Goal: Transaction & Acquisition: Purchase product/service

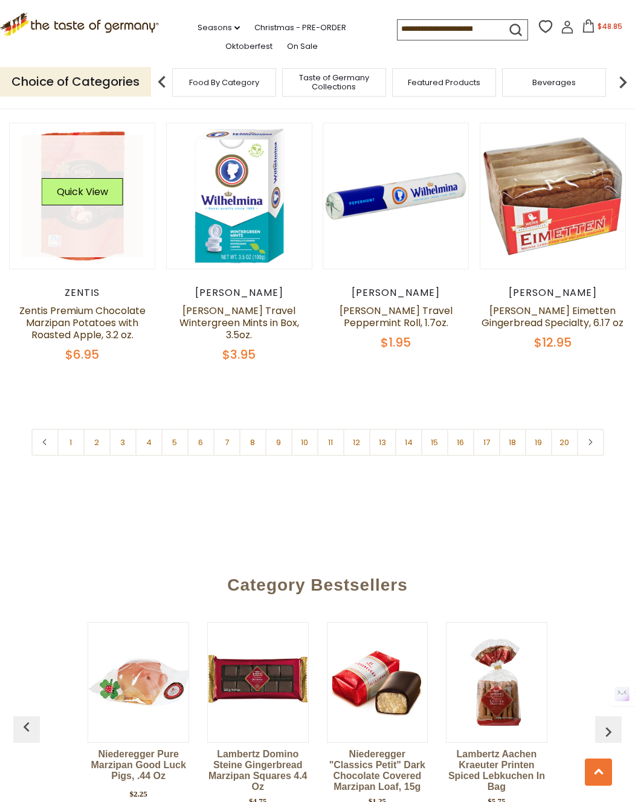
scroll to position [2522, 0]
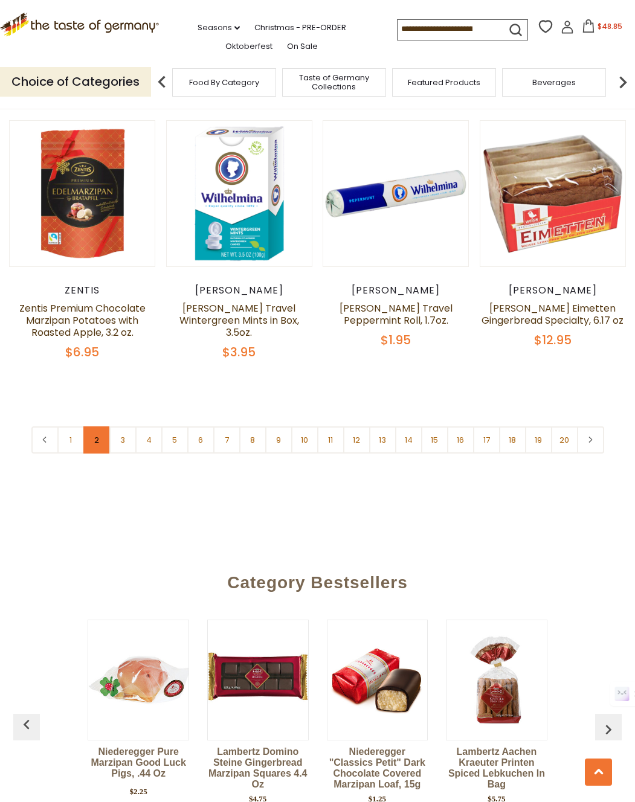
click at [91, 426] on link "2" at bounding box center [96, 439] width 27 height 27
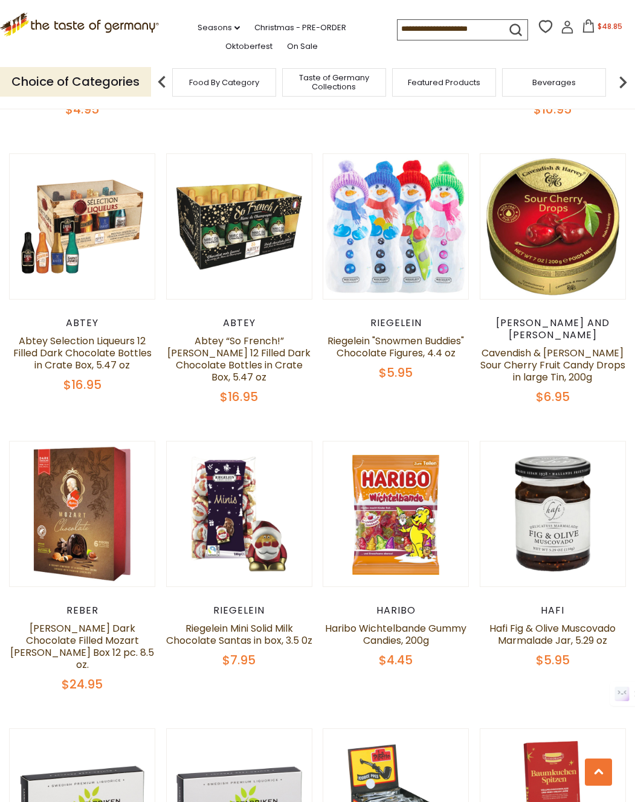
scroll to position [1927, 0]
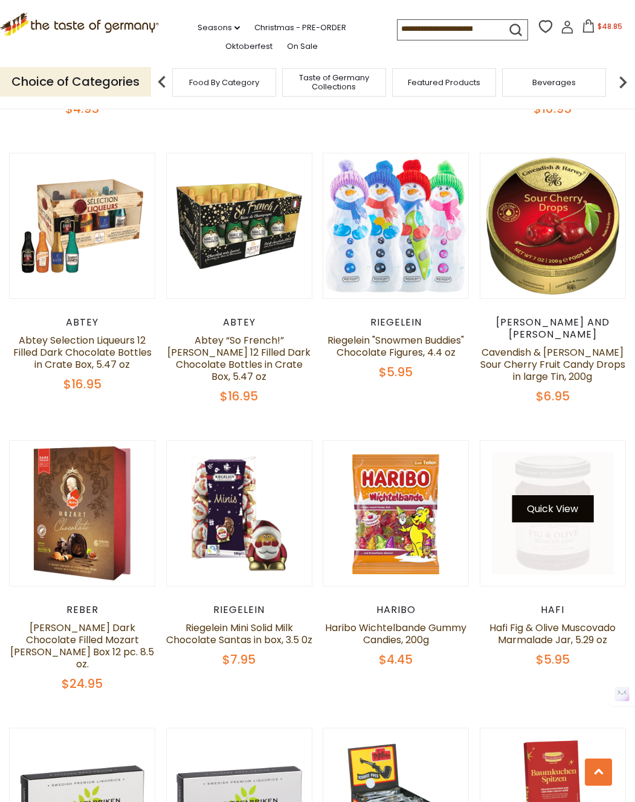
click at [546, 495] on button "Quick View" at bounding box center [552, 508] width 82 height 27
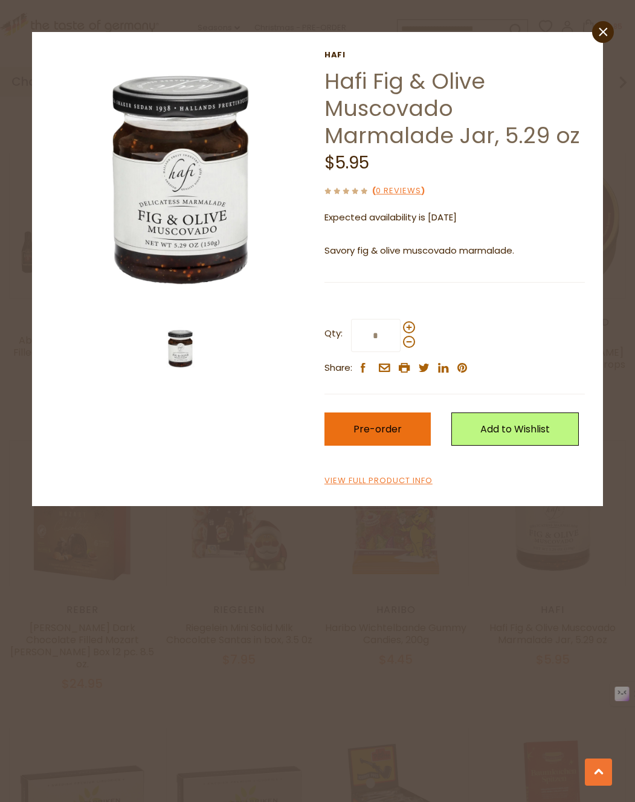
click at [397, 427] on span "Pre-order" at bounding box center [377, 429] width 48 height 14
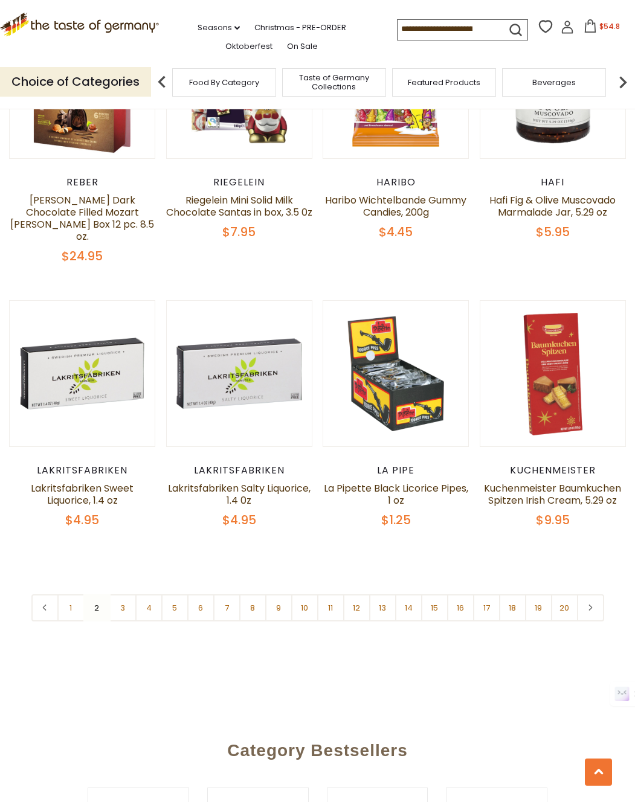
scroll to position [2359, 0]
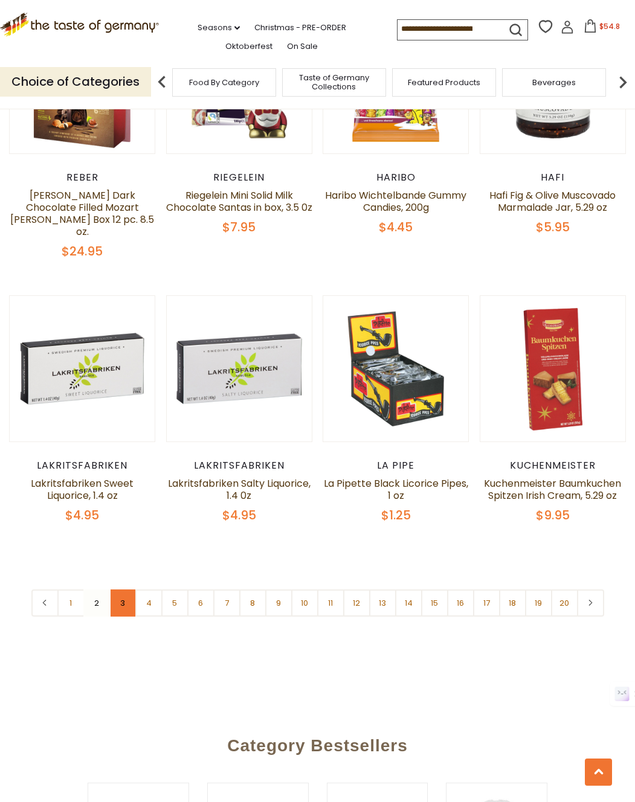
click at [122, 589] on link "3" at bounding box center [122, 602] width 27 height 27
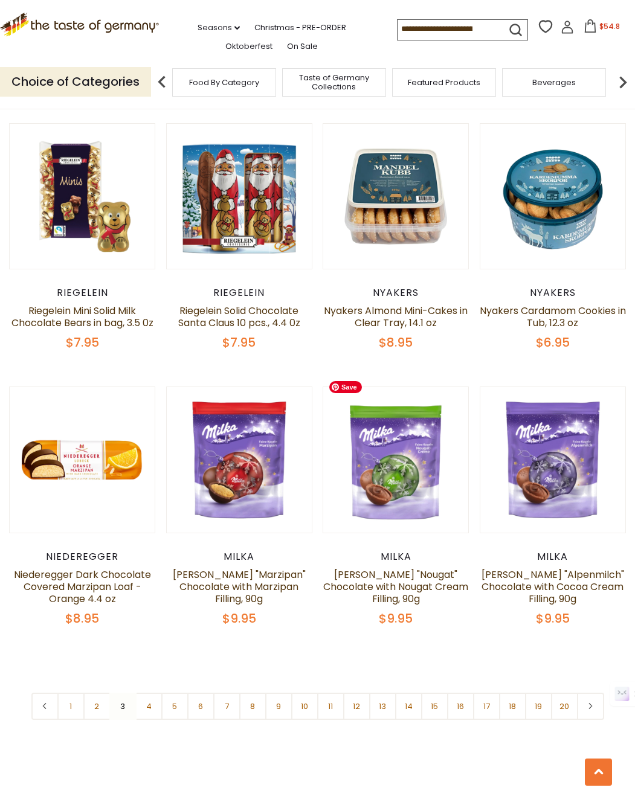
scroll to position [2533, 0]
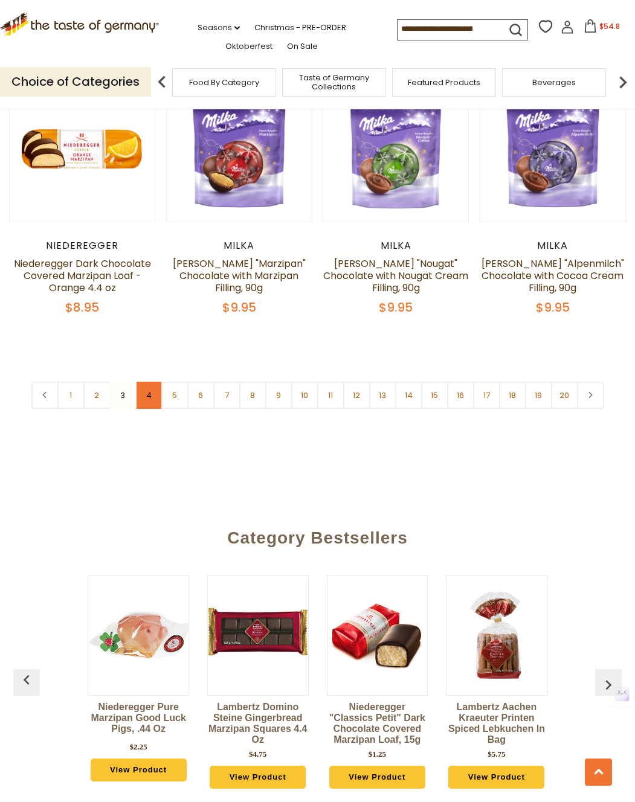
click at [146, 385] on link "4" at bounding box center [148, 395] width 27 height 27
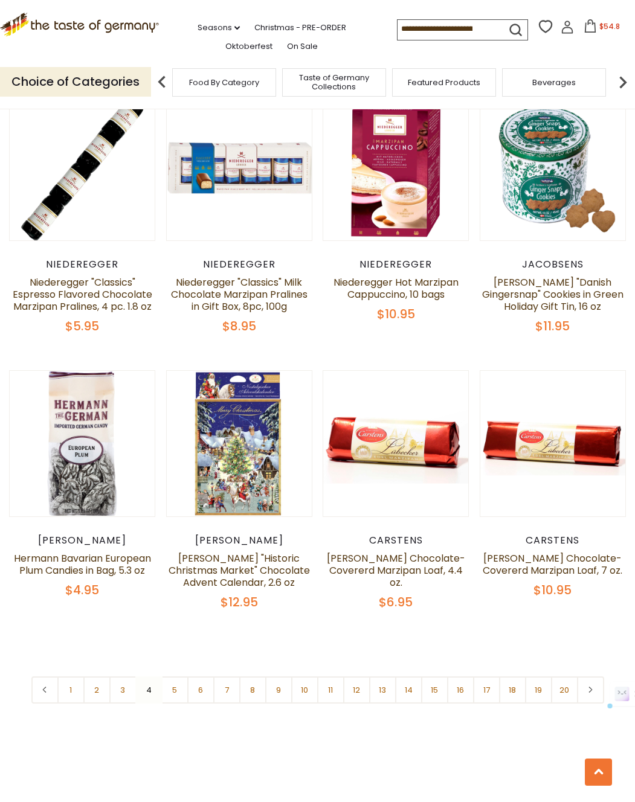
scroll to position [2327, 0]
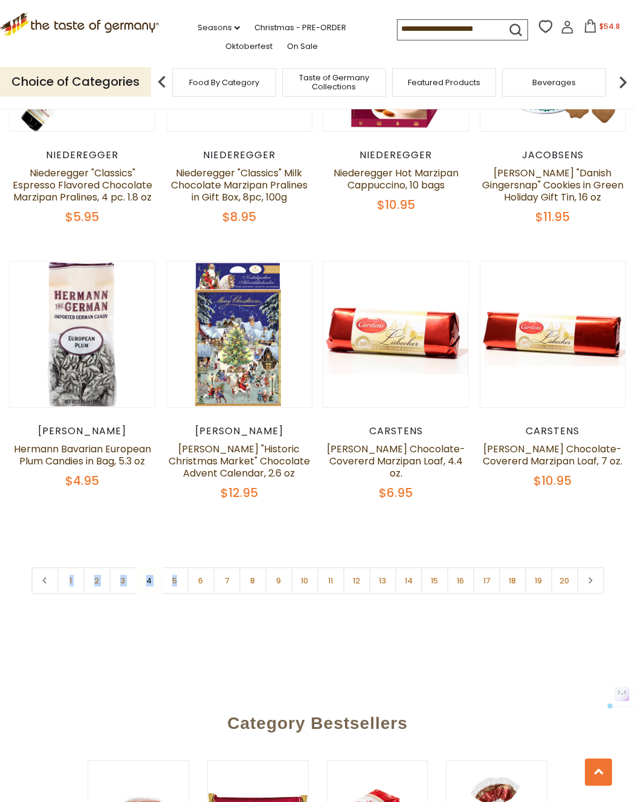
scroll to position [2373, 0]
click at [171, 566] on link "5" at bounding box center [174, 579] width 27 height 27
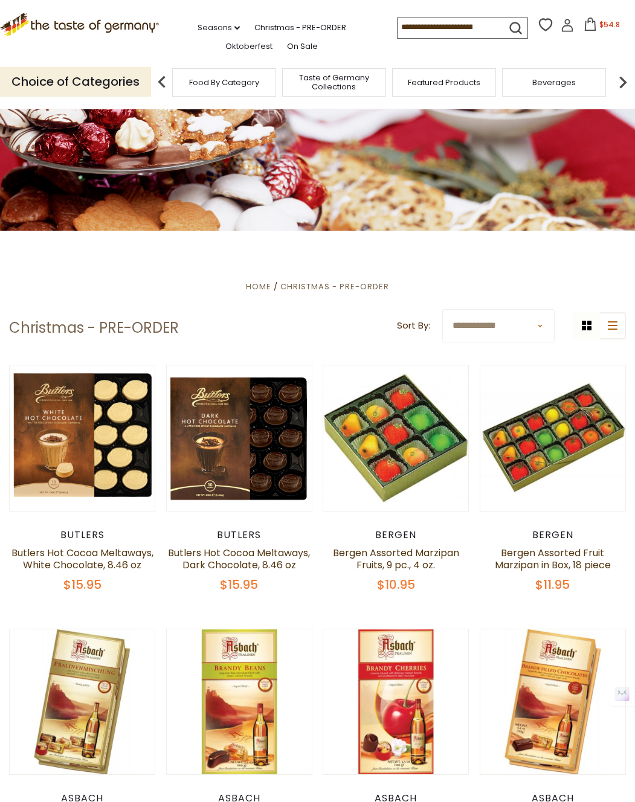
scroll to position [38, 0]
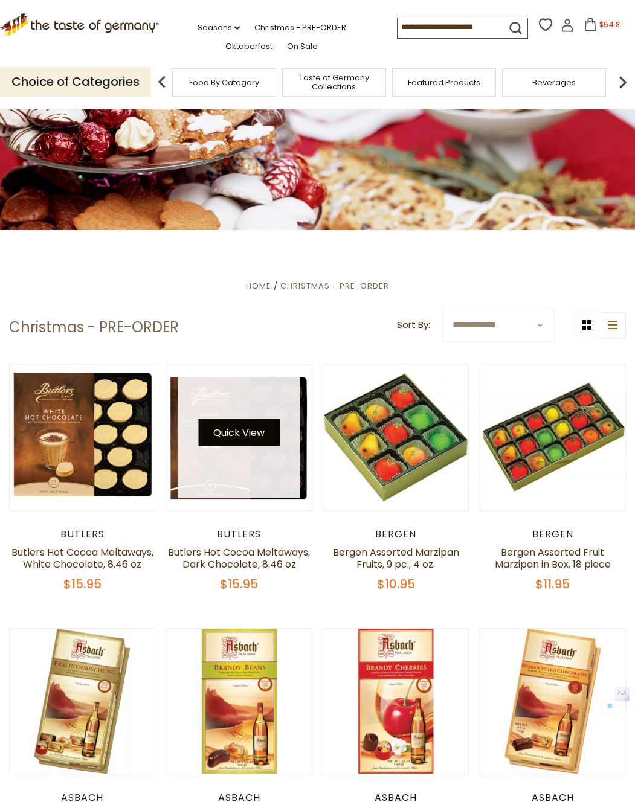
click at [215, 435] on button "Quick View" at bounding box center [239, 432] width 82 height 27
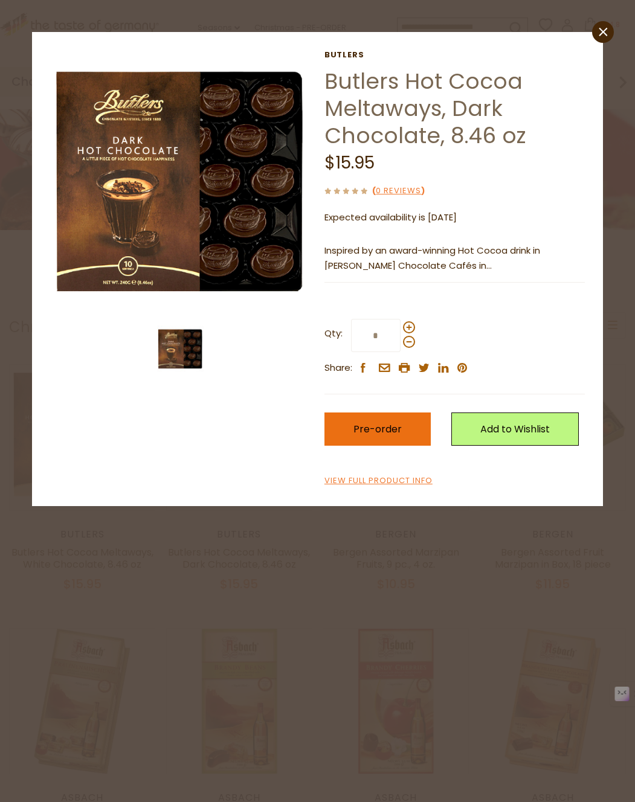
click at [380, 420] on button "Pre-order" at bounding box center [377, 428] width 106 height 33
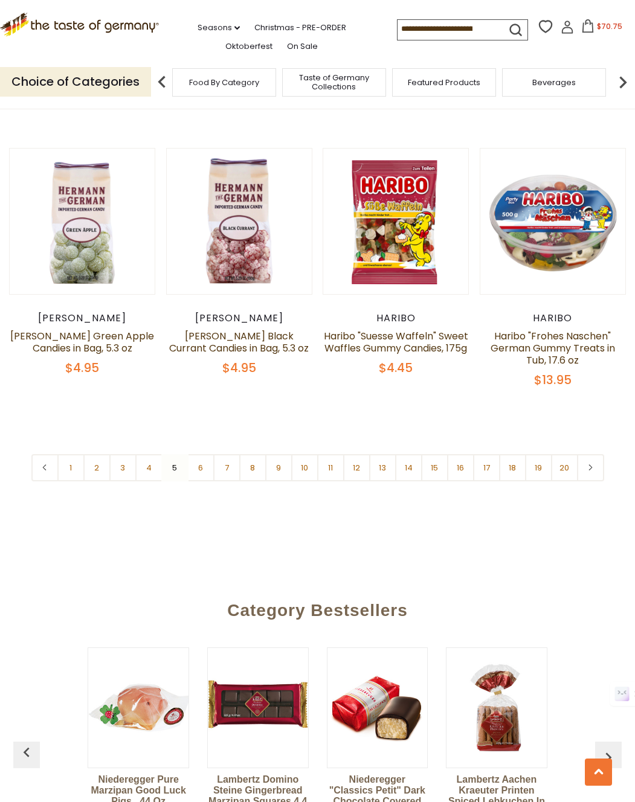
scroll to position [2472, 0]
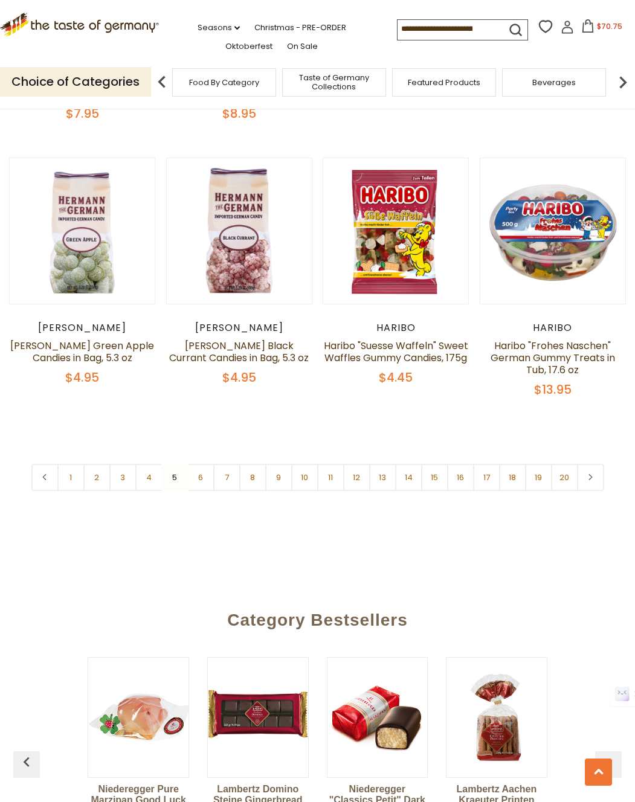
click at [200, 464] on link "6" at bounding box center [200, 477] width 27 height 27
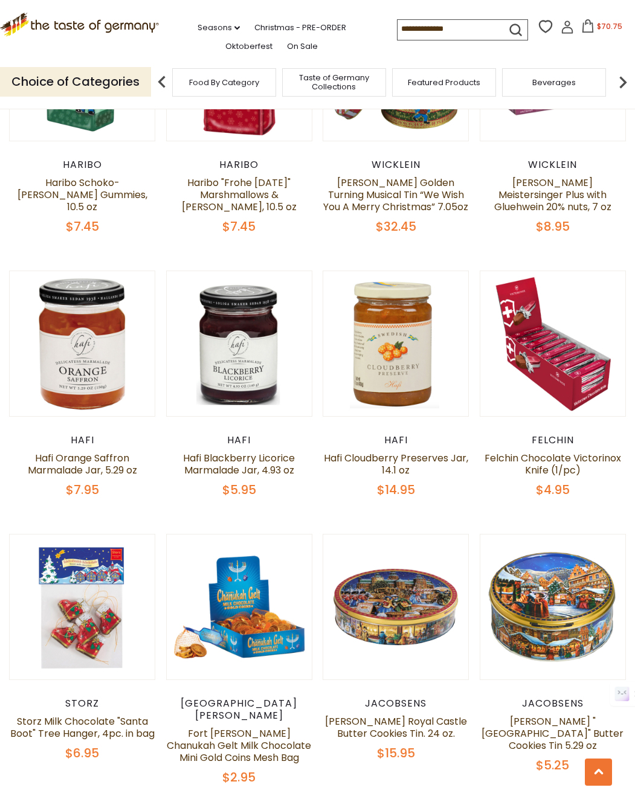
scroll to position [347, 0]
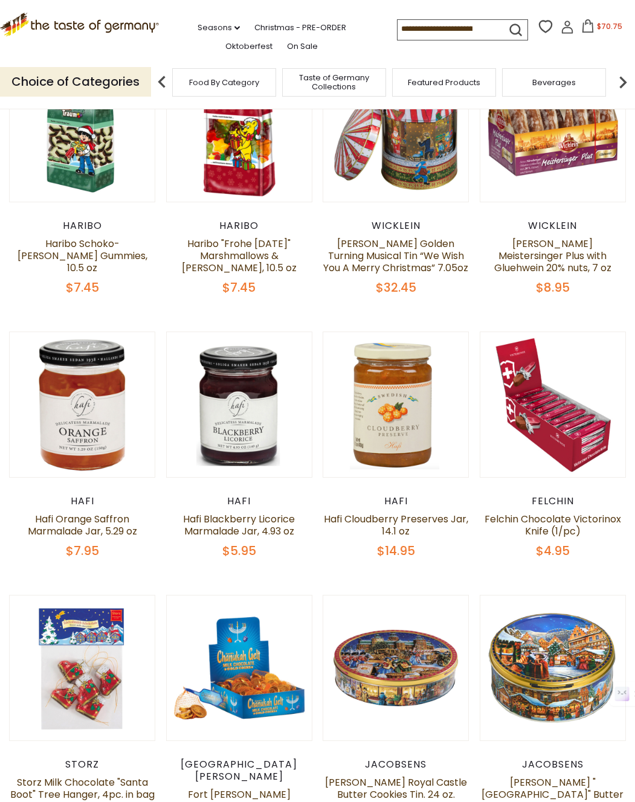
click at [590, 32] on icon at bounding box center [587, 25] width 13 height 13
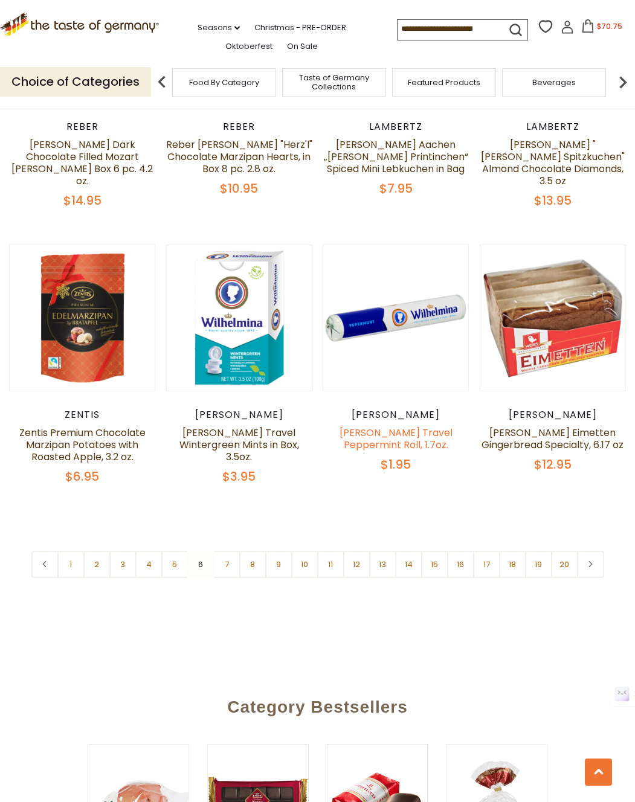
scroll to position [2304, 0]
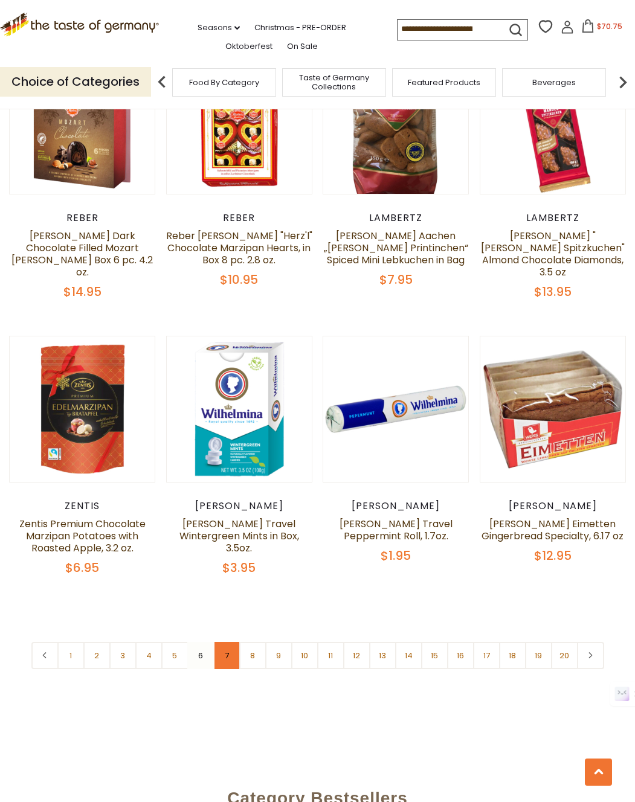
click at [224, 642] on link "7" at bounding box center [226, 655] width 27 height 27
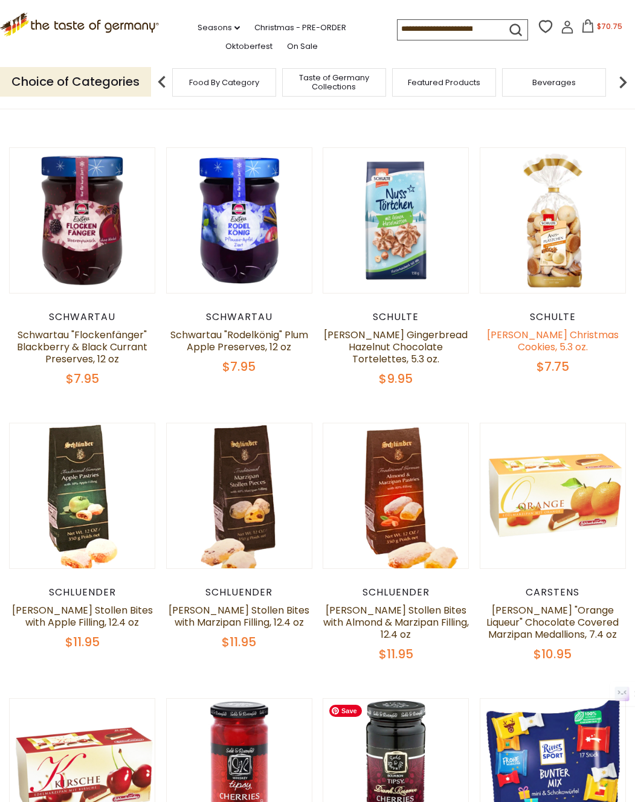
scroll to position [347, 0]
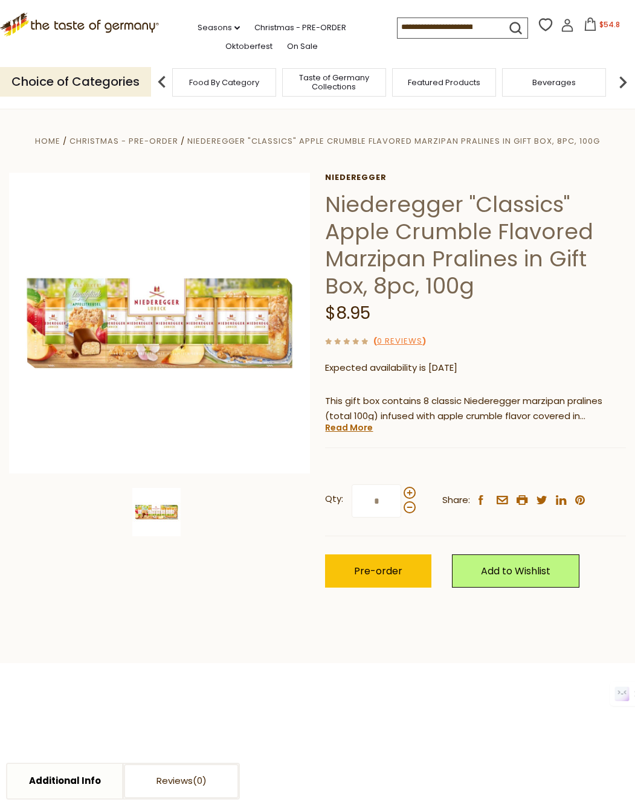
click at [493, 417] on p "This gift box contains 8 classic Niederegger marzipan pralines (total 100g) inf…" at bounding box center [475, 409] width 301 height 30
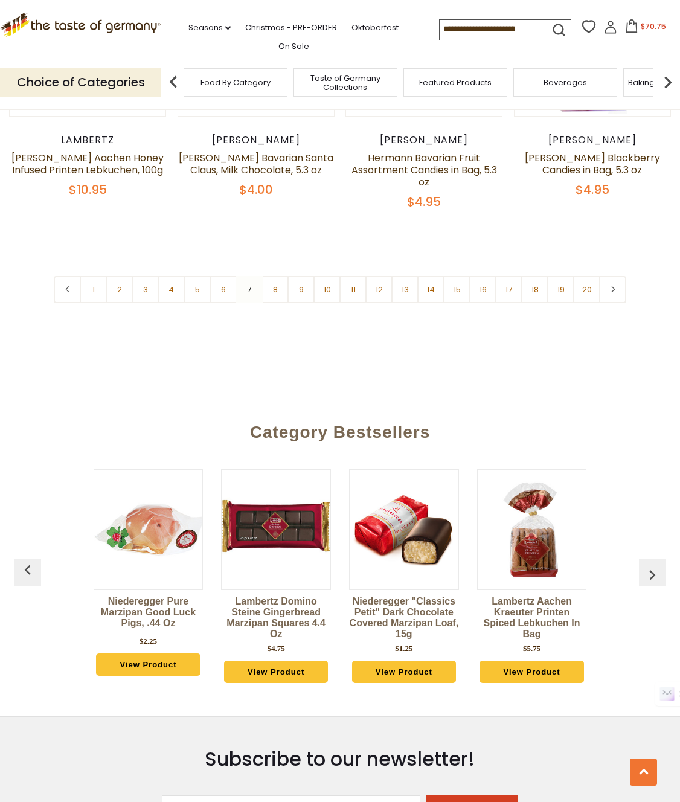
scroll to position [2773, 0]
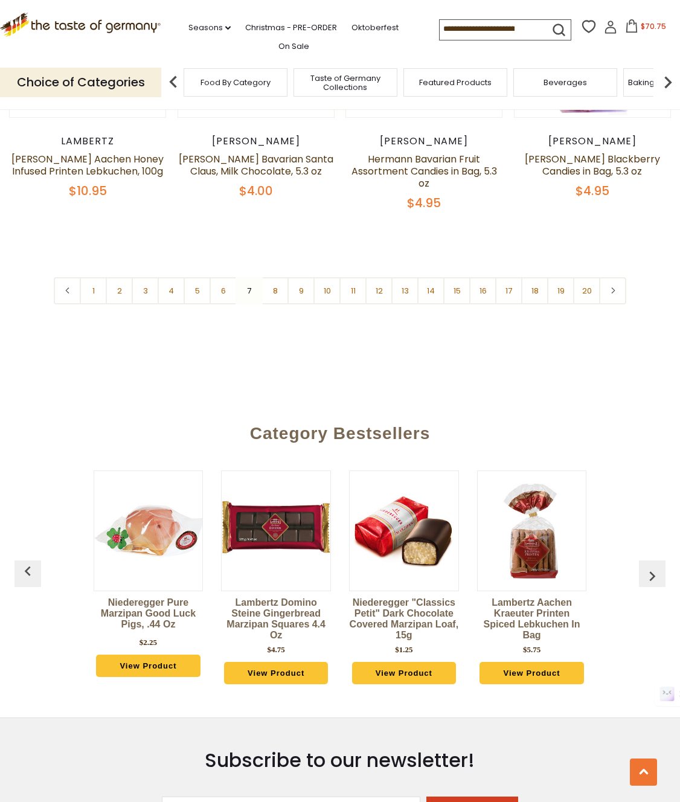
click at [274, 277] on link "8" at bounding box center [274, 290] width 27 height 27
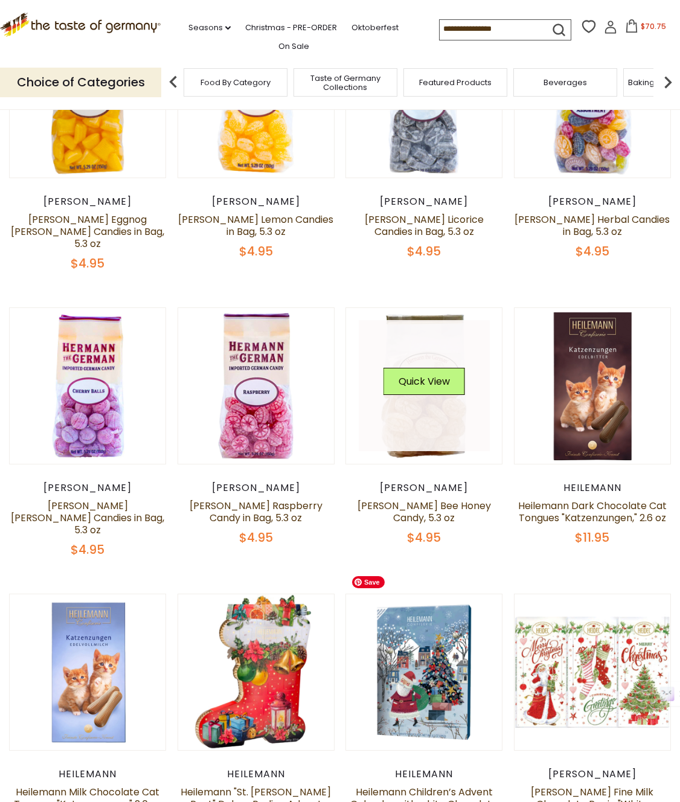
scroll to position [359, 0]
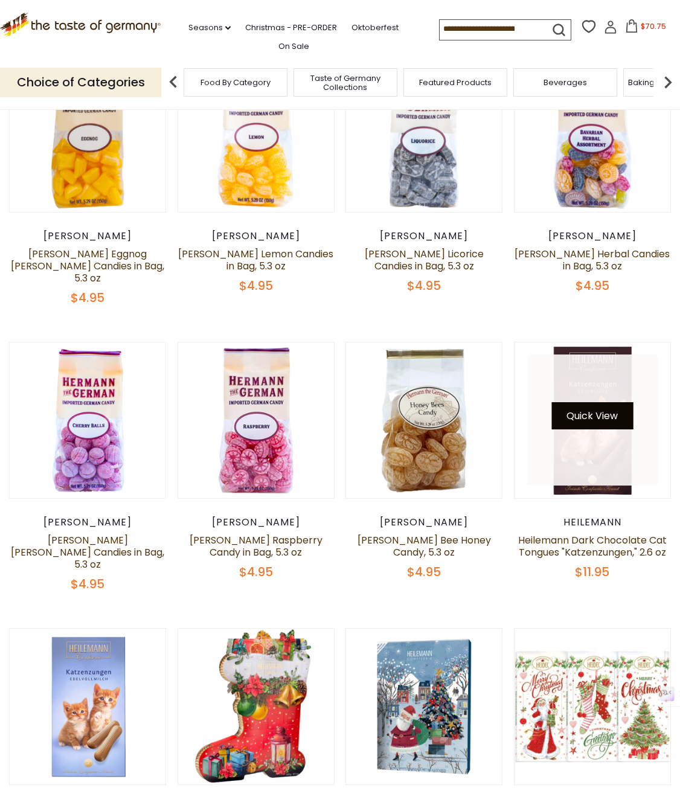
click at [604, 403] on button "Quick View" at bounding box center [592, 415] width 82 height 27
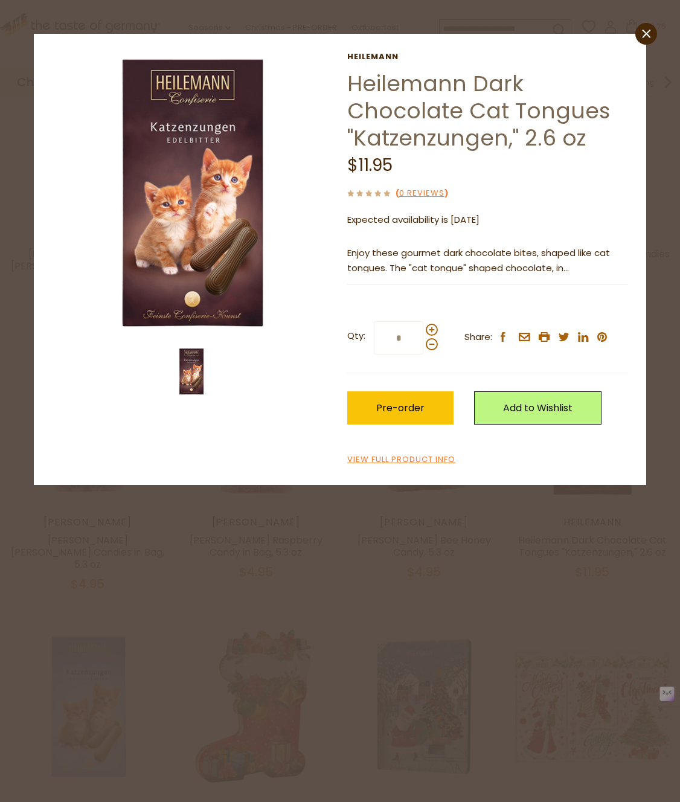
drag, startPoint x: 488, startPoint y: 650, endPoint x: 490, endPoint y: 631, distance: 18.8
click at [488, 650] on div "close Heilemann Heilemann Dark Chocolate Cat Tongues "Katzenzungen," 2.6 oz $11…" at bounding box center [340, 401] width 680 height 802
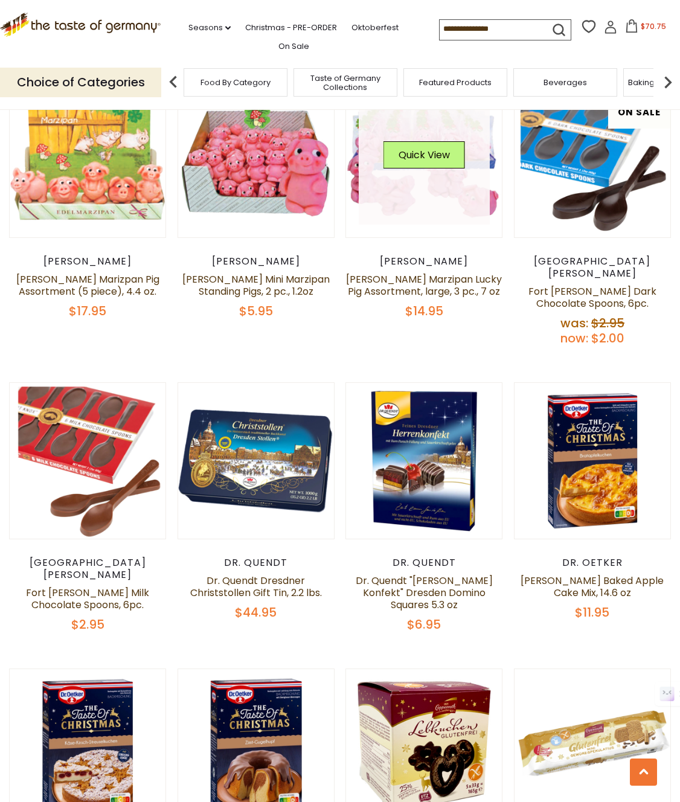
scroll to position [1765, 0]
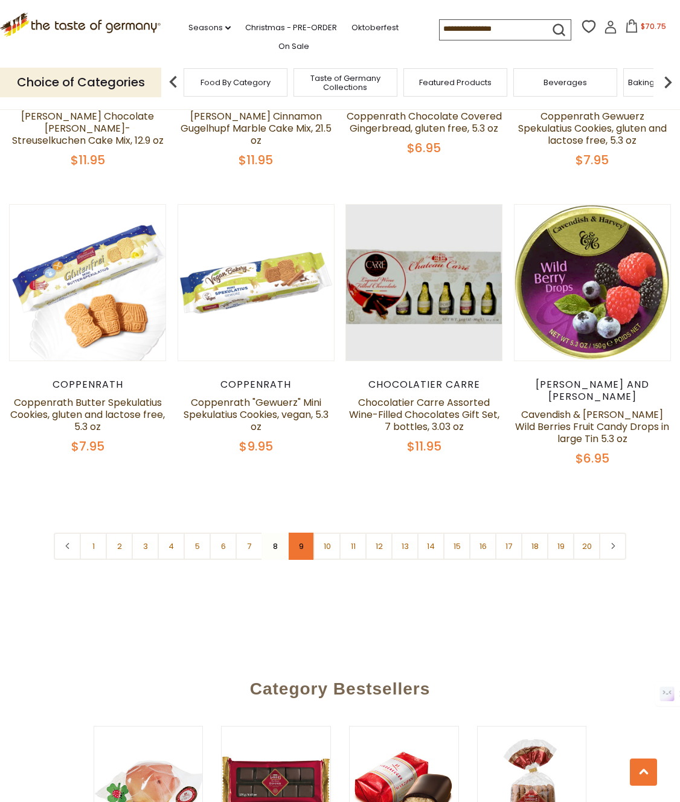
click at [299, 533] on link "9" at bounding box center [300, 546] width 27 height 27
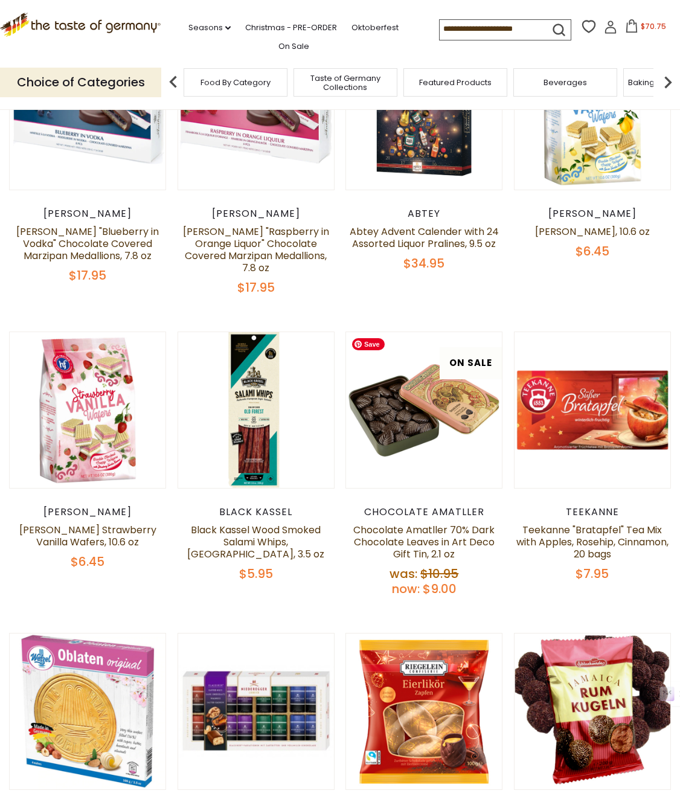
scroll to position [359, 0]
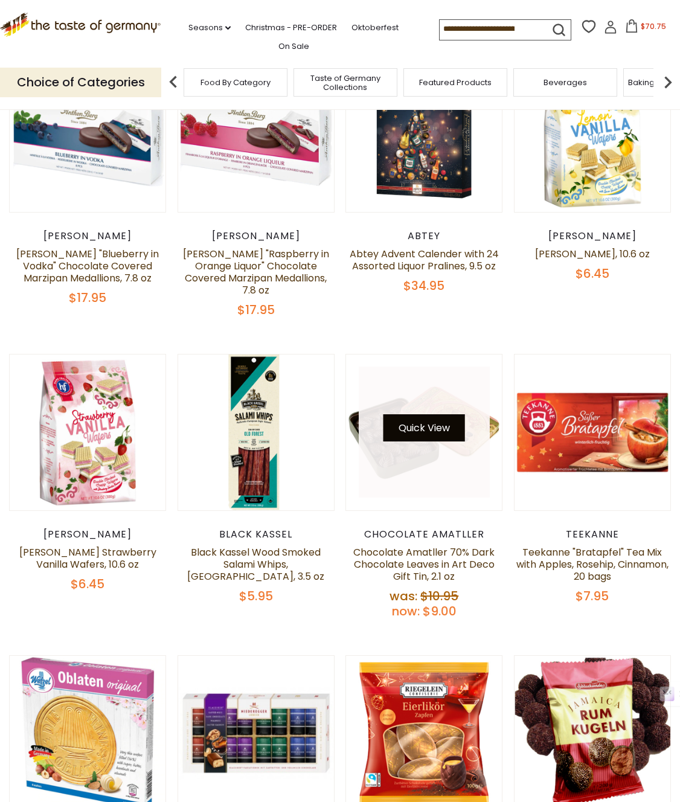
click at [418, 432] on button "Quick View" at bounding box center [424, 427] width 82 height 27
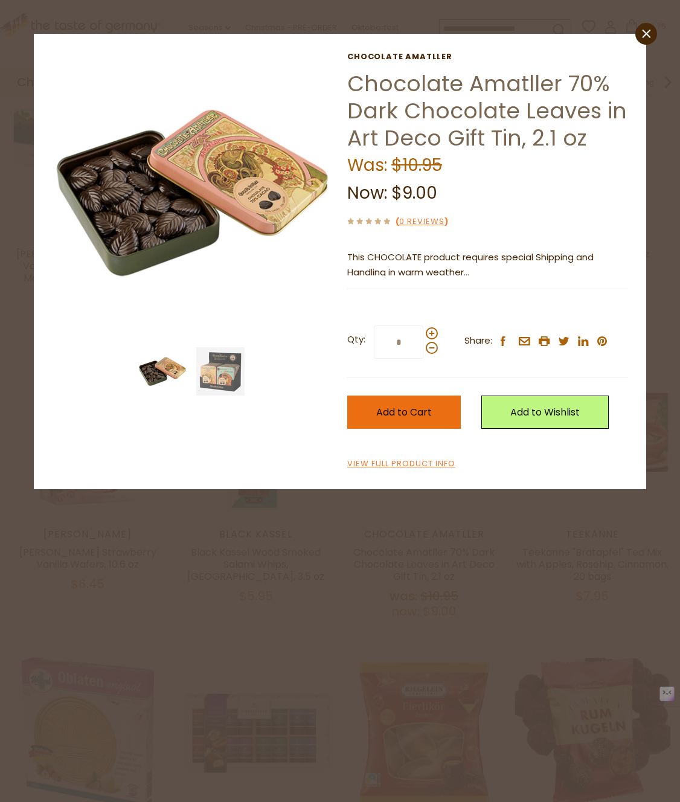
click at [398, 406] on span "Add to Cart" at bounding box center [404, 412] width 56 height 14
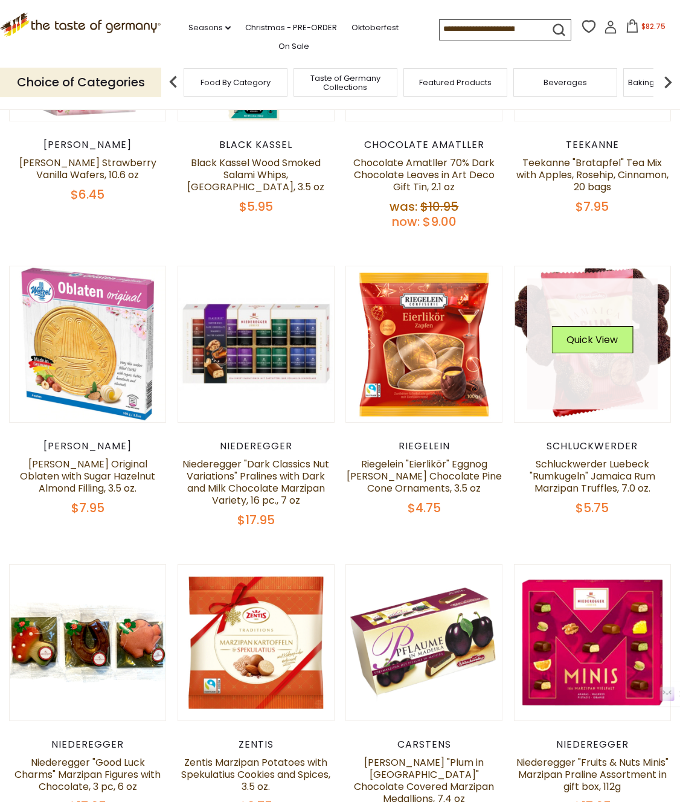
scroll to position [747, 0]
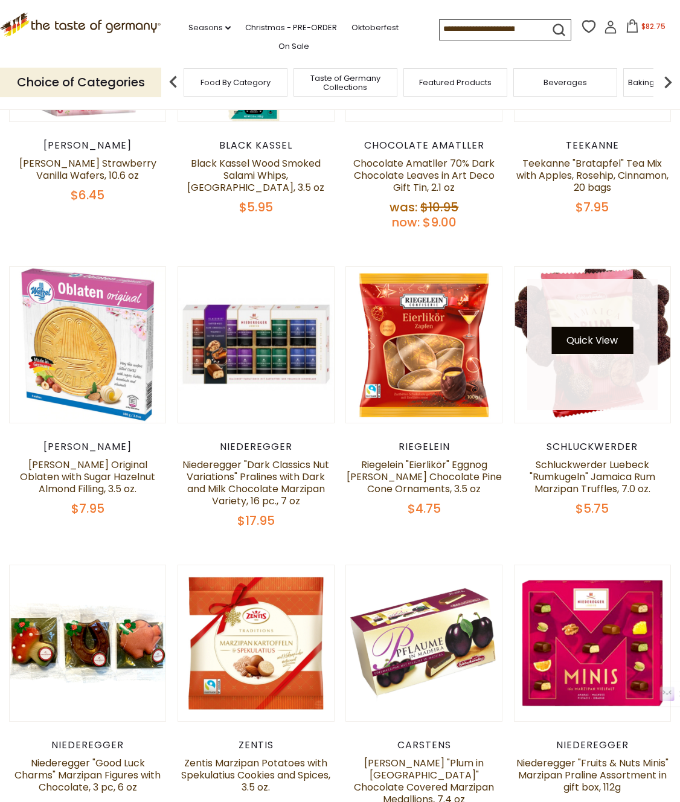
click at [590, 342] on button "Quick View" at bounding box center [592, 340] width 82 height 27
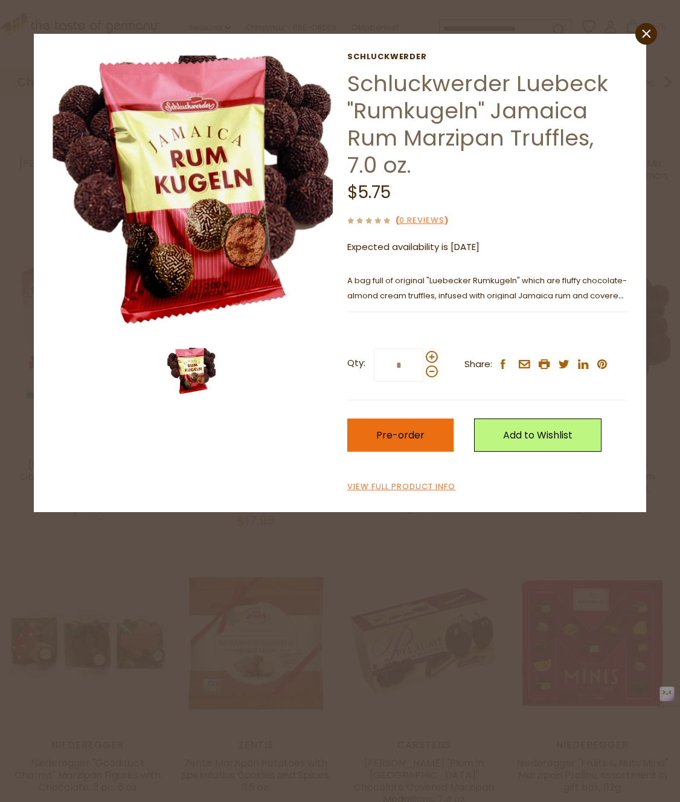
click at [384, 429] on span "Pre-order" at bounding box center [400, 435] width 48 height 14
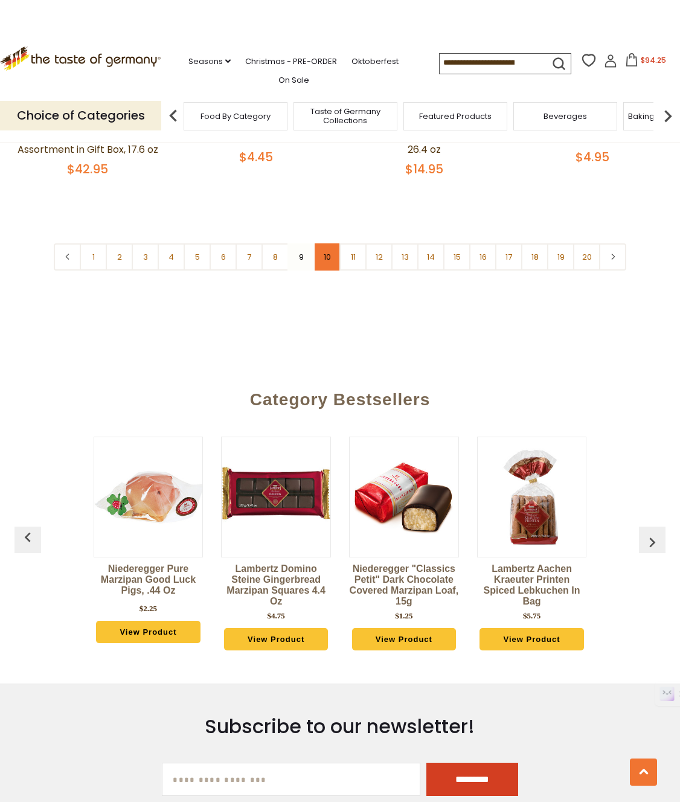
click at [327, 243] on link "10" at bounding box center [326, 256] width 27 height 27
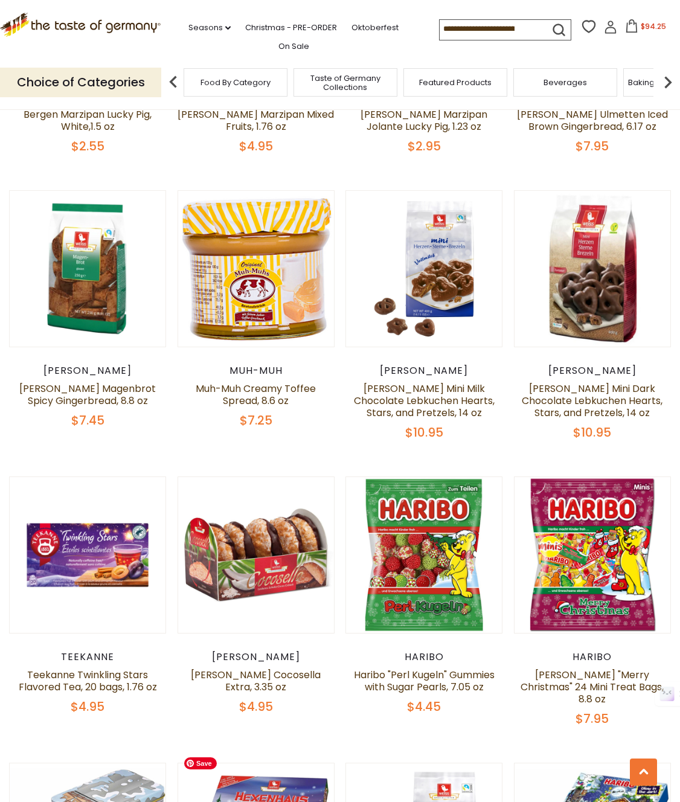
scroll to position [359, 0]
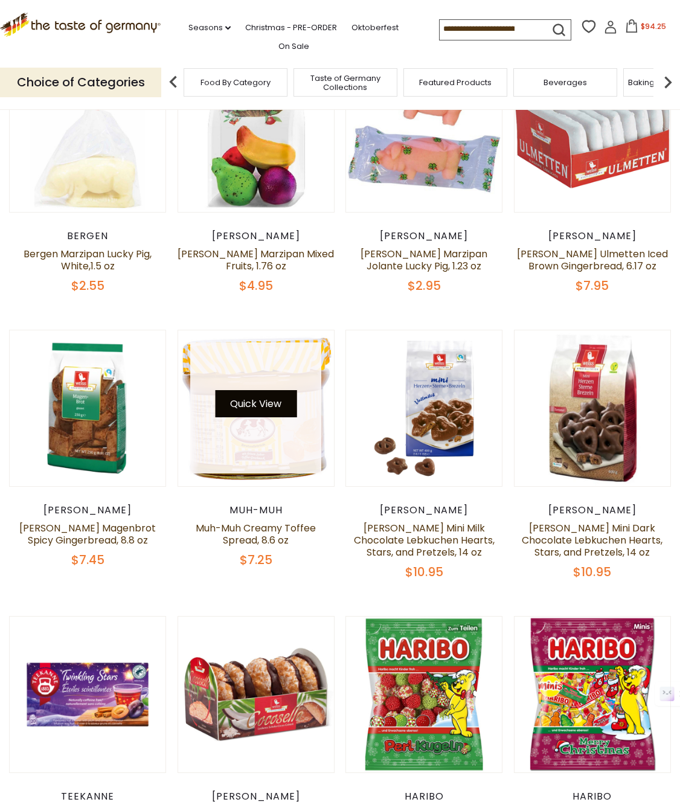
click at [272, 401] on button "Quick View" at bounding box center [256, 403] width 82 height 27
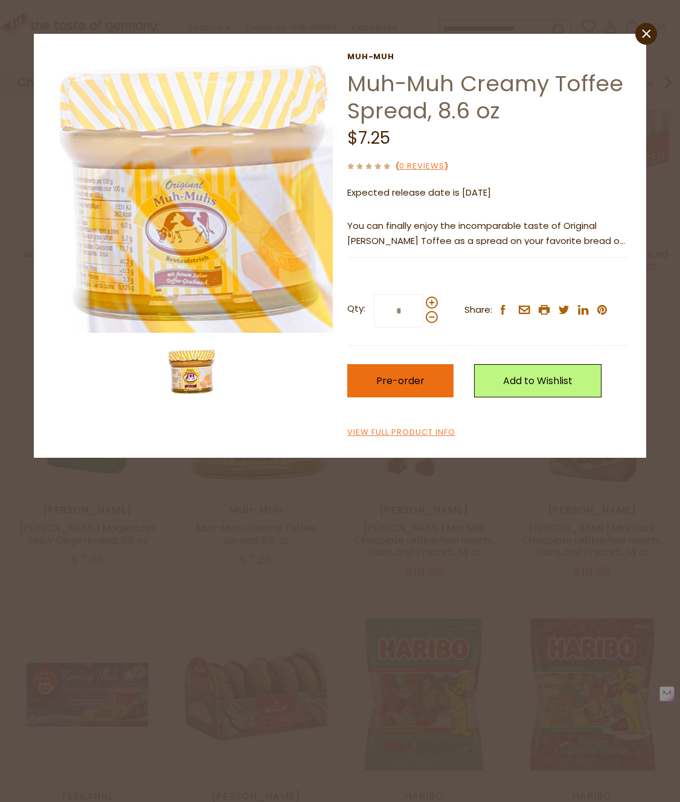
click at [424, 383] on button "Pre-order" at bounding box center [400, 380] width 106 height 33
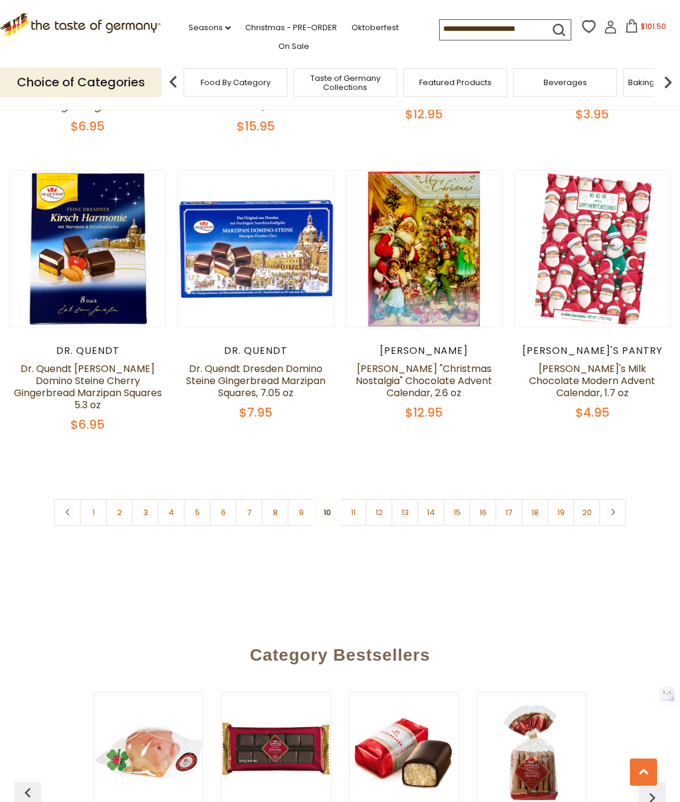
scroll to position [2536, 0]
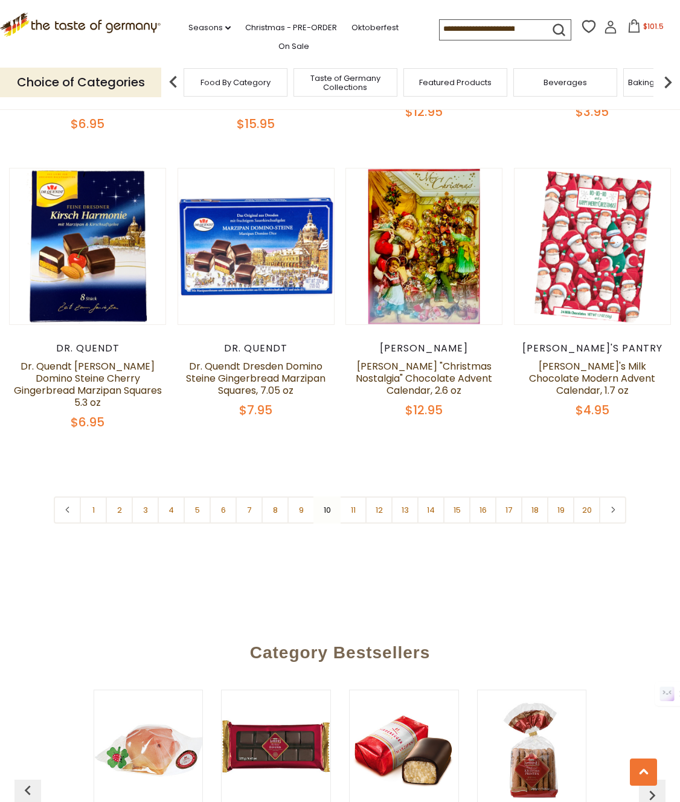
drag, startPoint x: 545, startPoint y: 569, endPoint x: 510, endPoint y: 558, distance: 37.1
click at [360, 498] on link "11" at bounding box center [352, 509] width 27 height 27
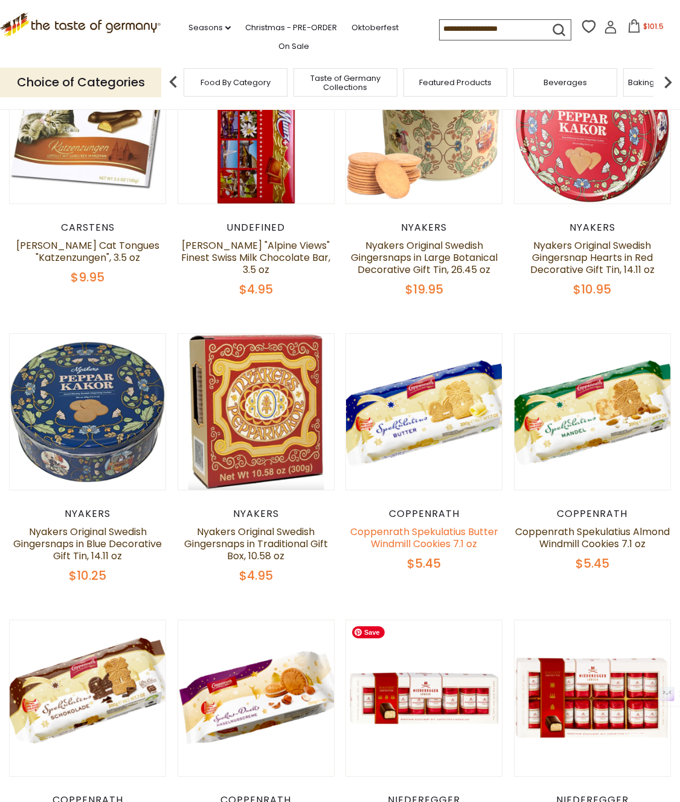
scroll to position [359, 0]
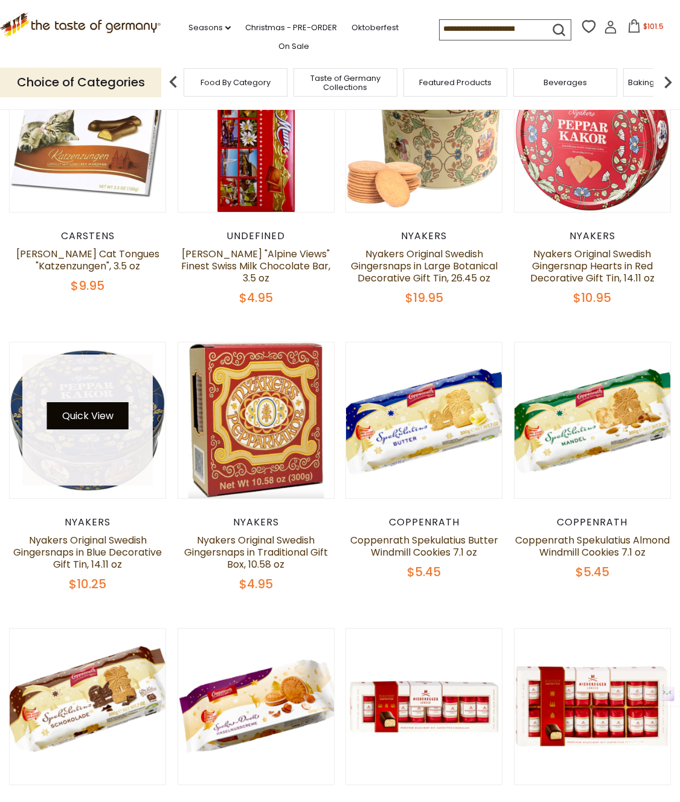
click at [82, 402] on button "Quick View" at bounding box center [88, 415] width 82 height 27
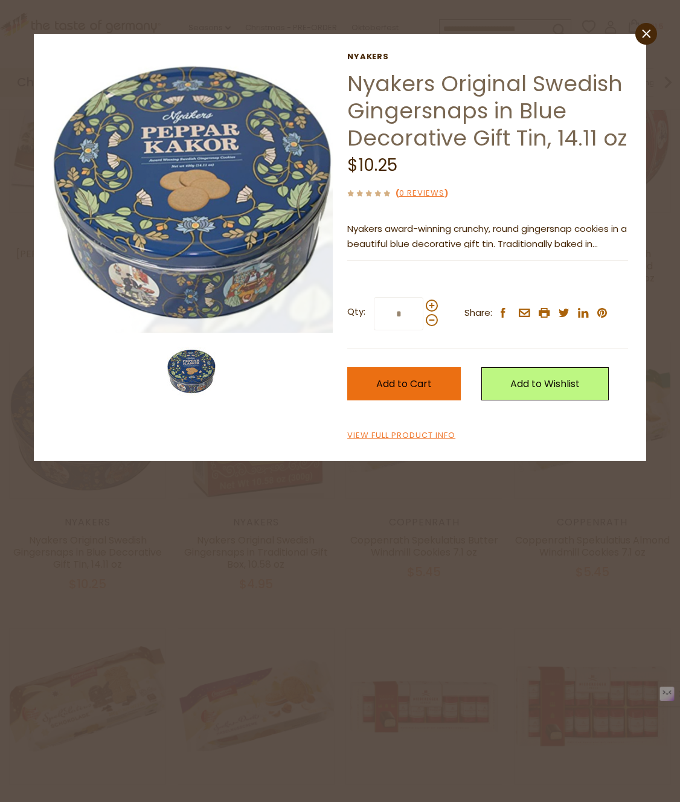
click at [388, 381] on span "Add to Cart" at bounding box center [404, 384] width 56 height 14
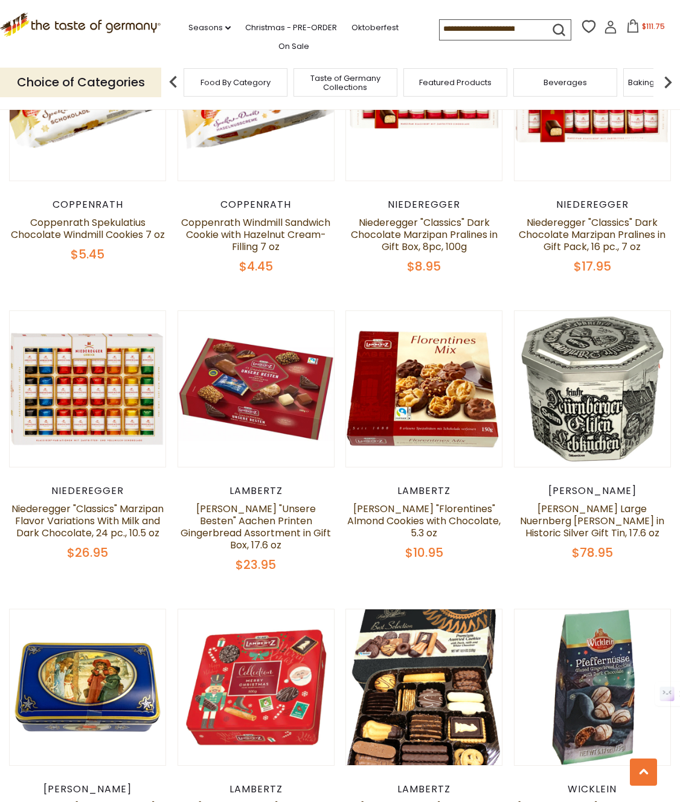
scroll to position [964, 0]
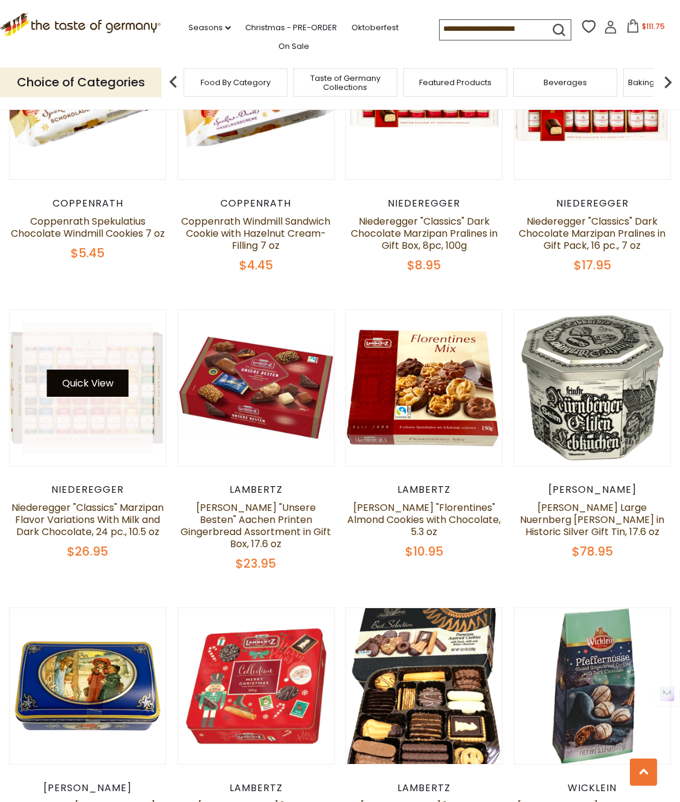
click at [75, 372] on button "Quick View" at bounding box center [88, 382] width 82 height 27
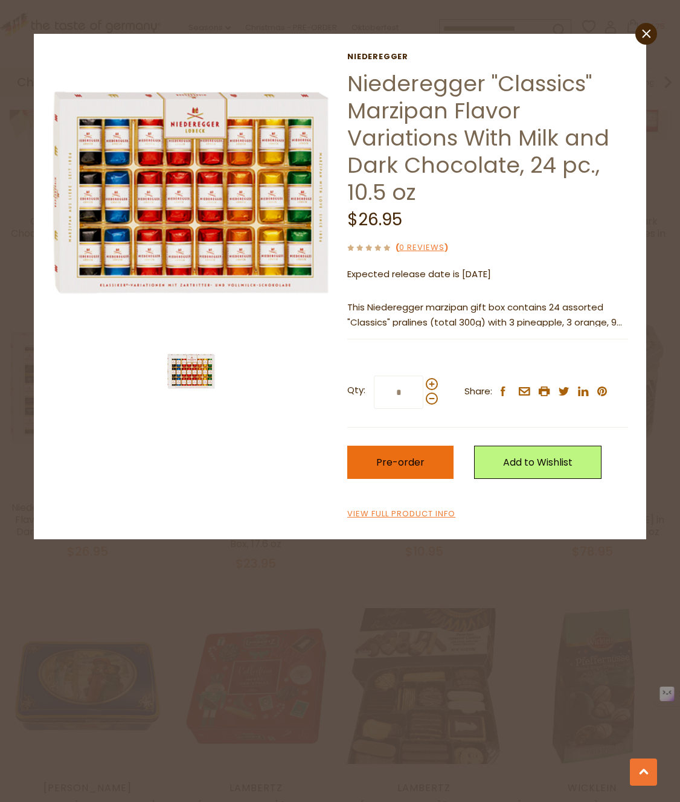
click at [421, 461] on span "Pre-order" at bounding box center [400, 462] width 48 height 14
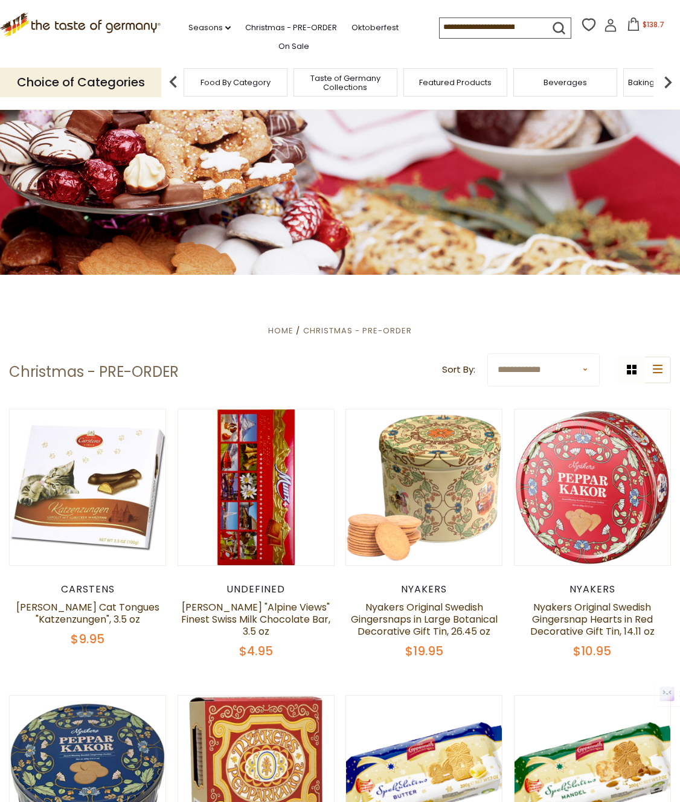
scroll to position [8, 0]
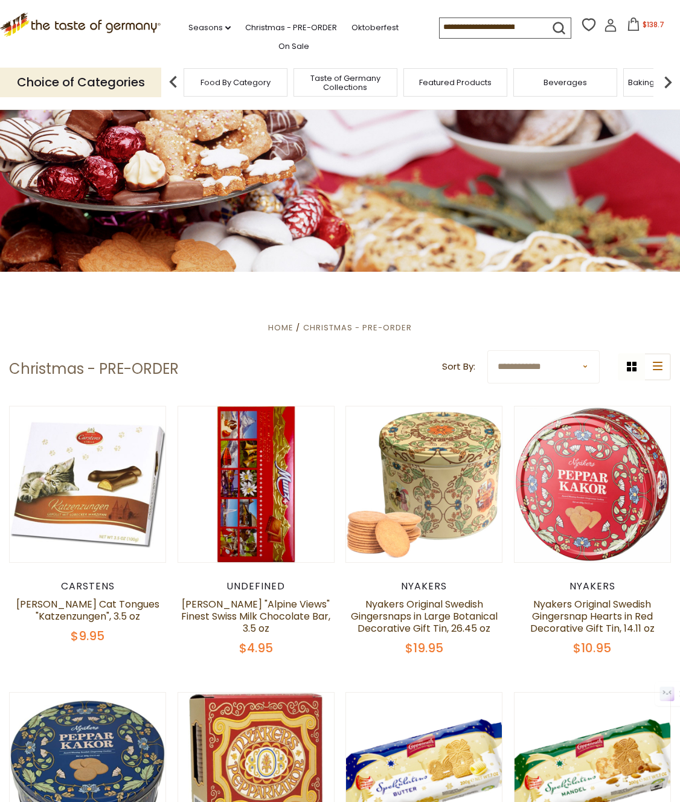
click at [659, 82] on img at bounding box center [668, 82] width 24 height 24
click at [661, 78] on img at bounding box center [668, 82] width 24 height 24
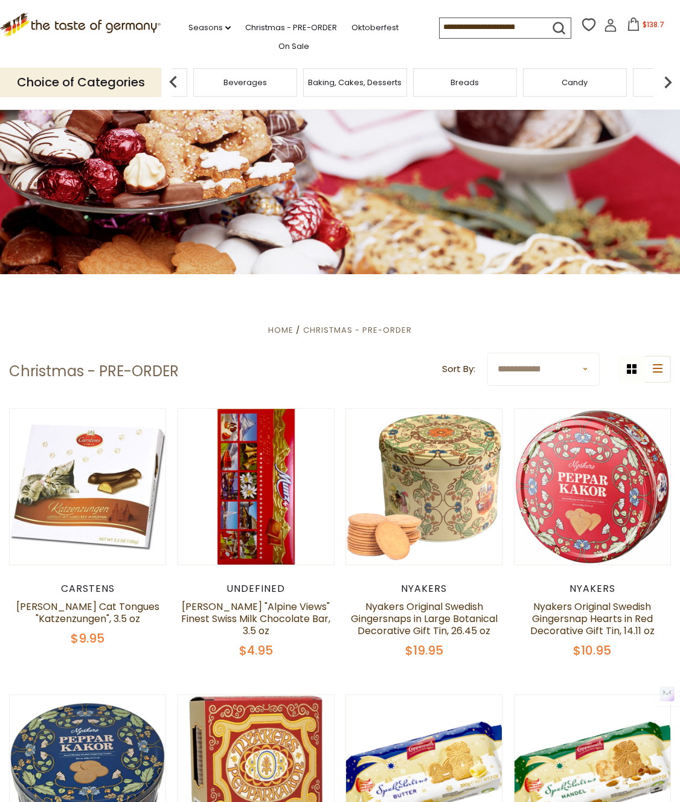
scroll to position [9, 0]
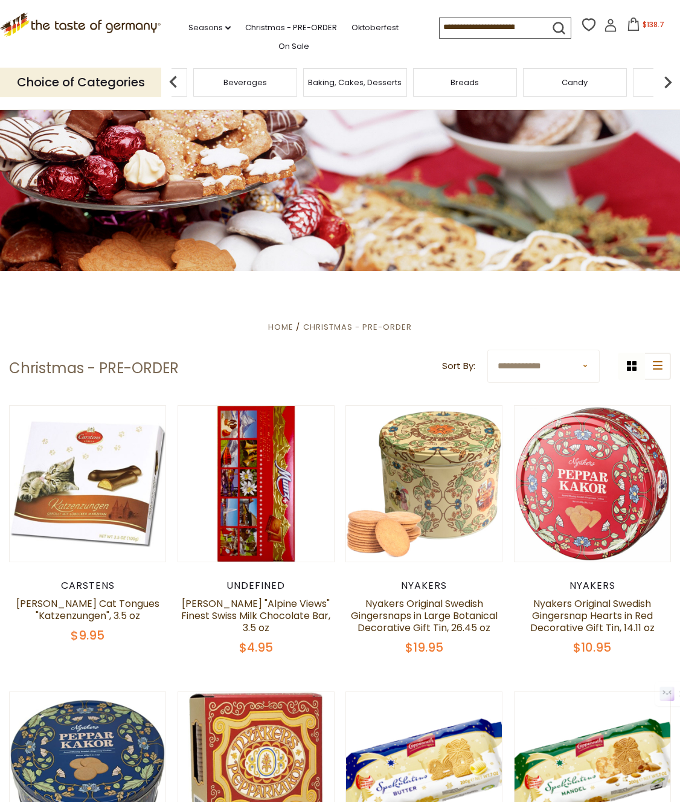
click at [661, 78] on img at bounding box center [668, 82] width 24 height 24
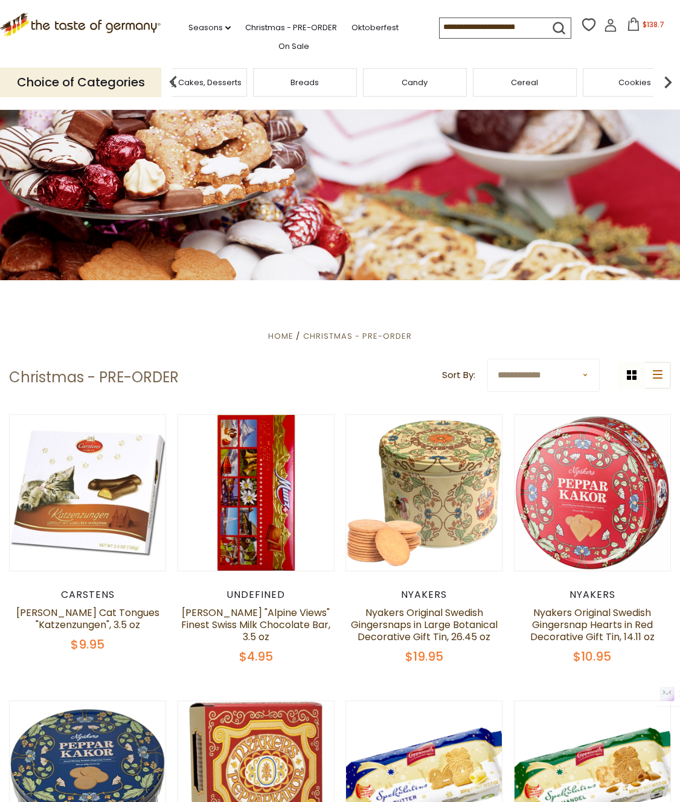
scroll to position [4, 0]
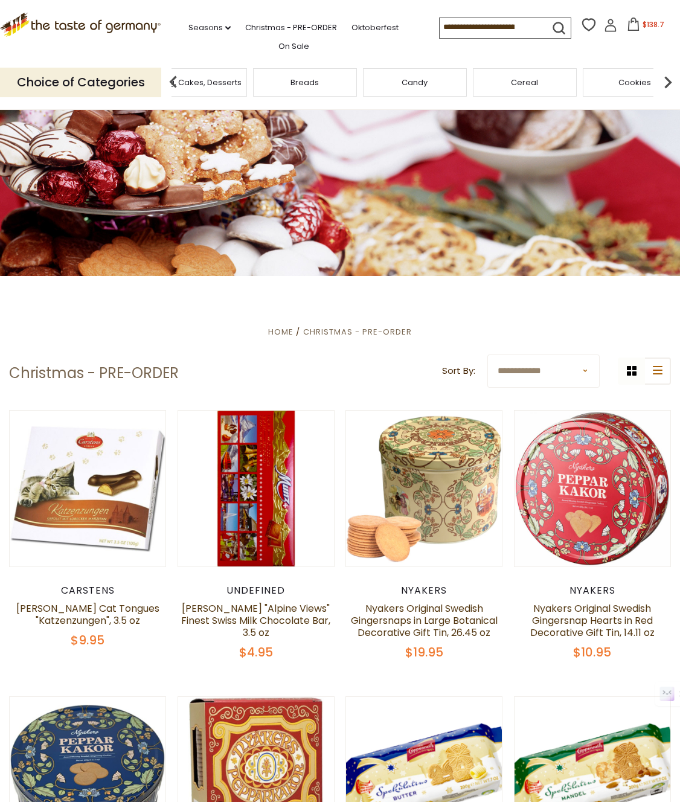
click at [661, 78] on img at bounding box center [668, 82] width 24 height 24
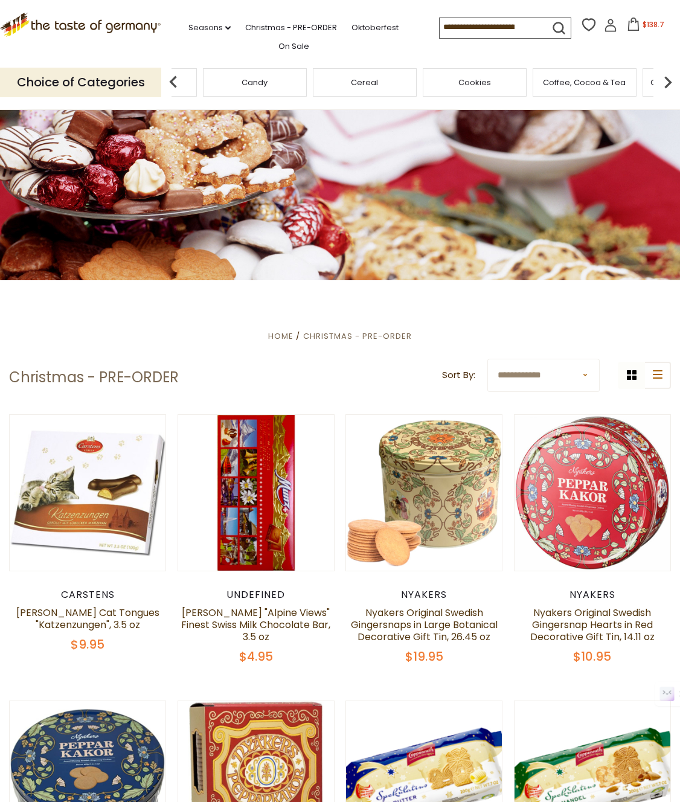
scroll to position [3, 0]
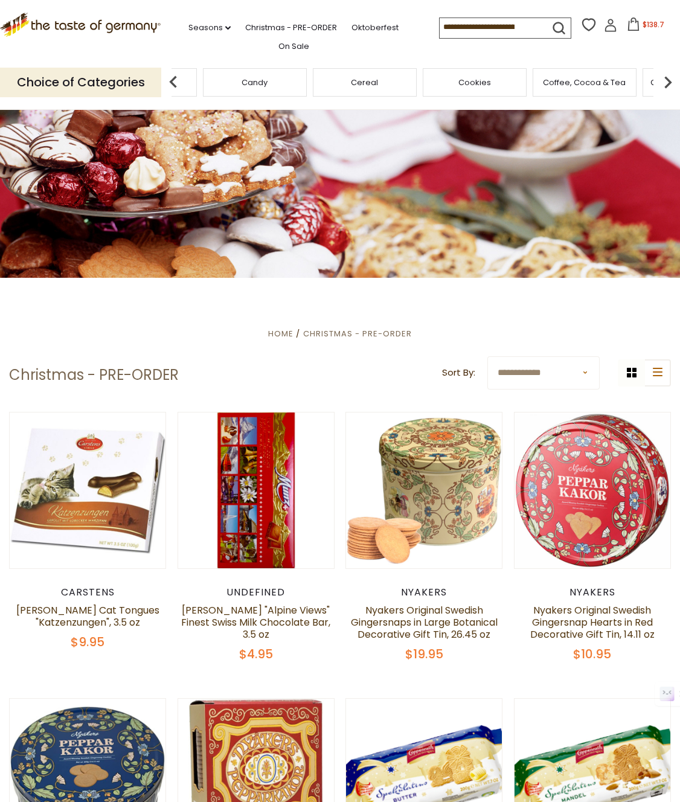
click at [661, 78] on img at bounding box center [668, 82] width 24 height 24
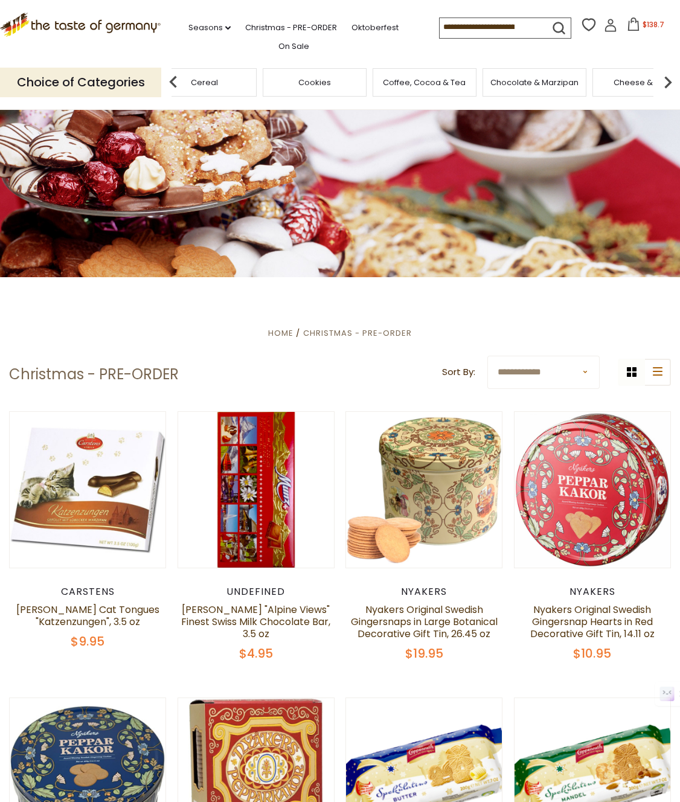
scroll to position [0, 0]
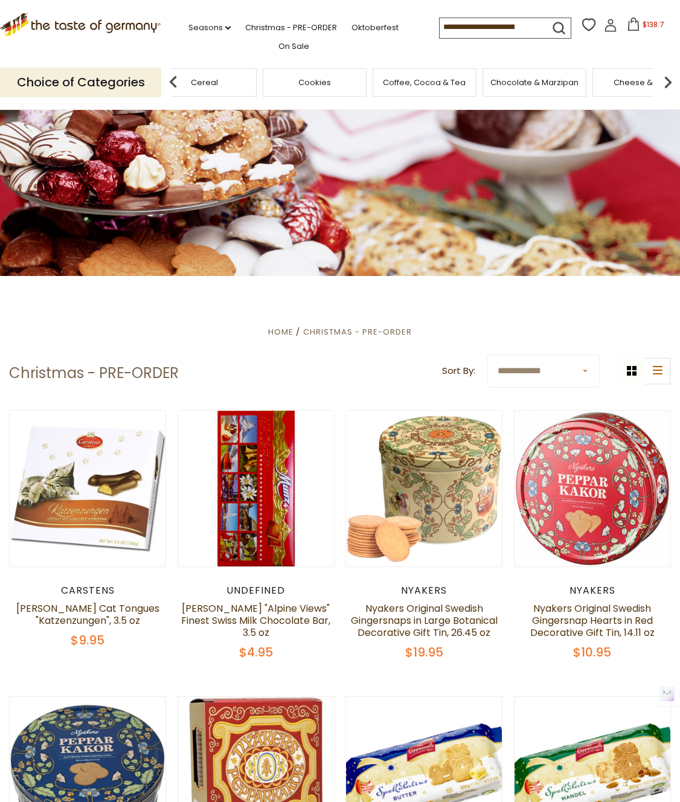
click at [661, 78] on img at bounding box center [668, 82] width 24 height 24
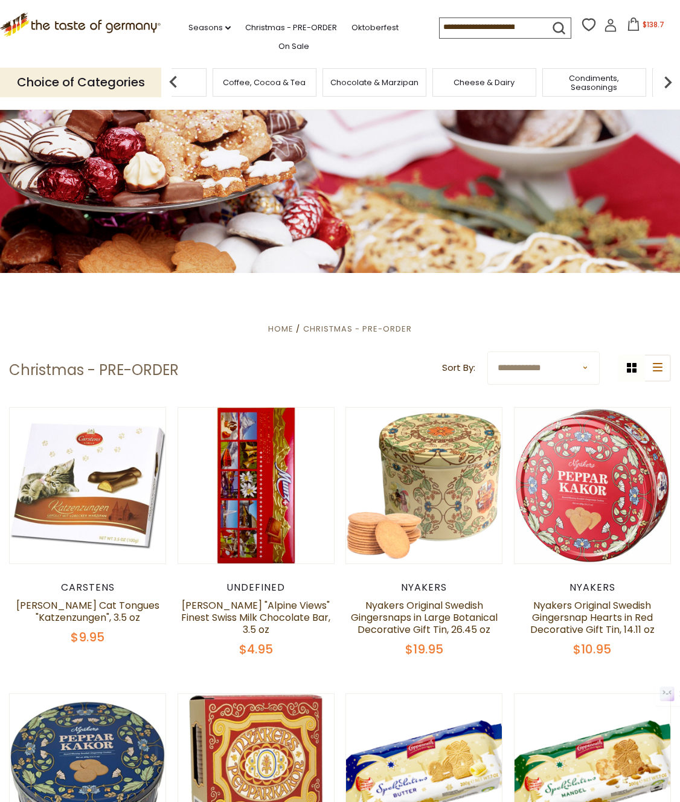
click at [661, 78] on img at bounding box center [668, 82] width 24 height 24
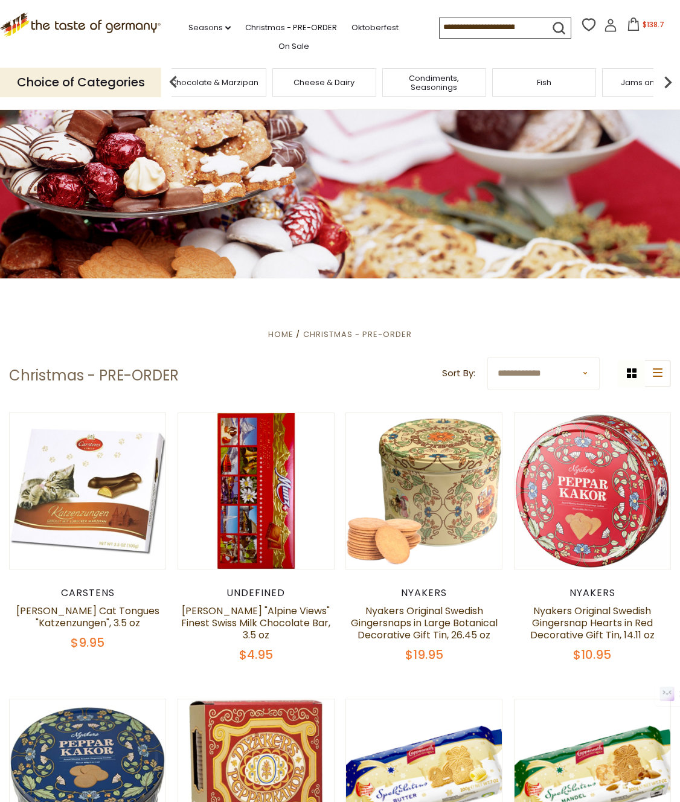
click at [661, 78] on img at bounding box center [668, 82] width 24 height 24
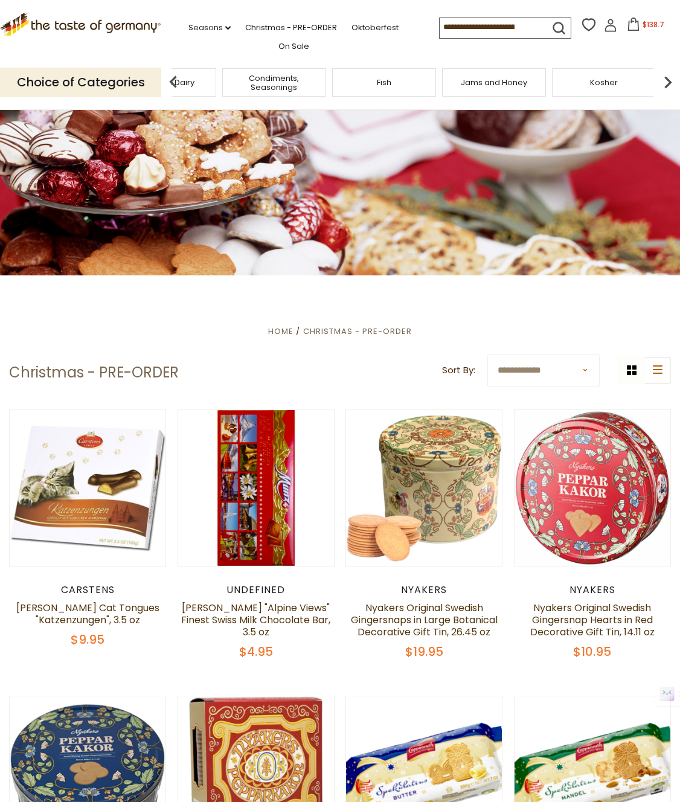
click at [661, 78] on img at bounding box center [668, 82] width 24 height 24
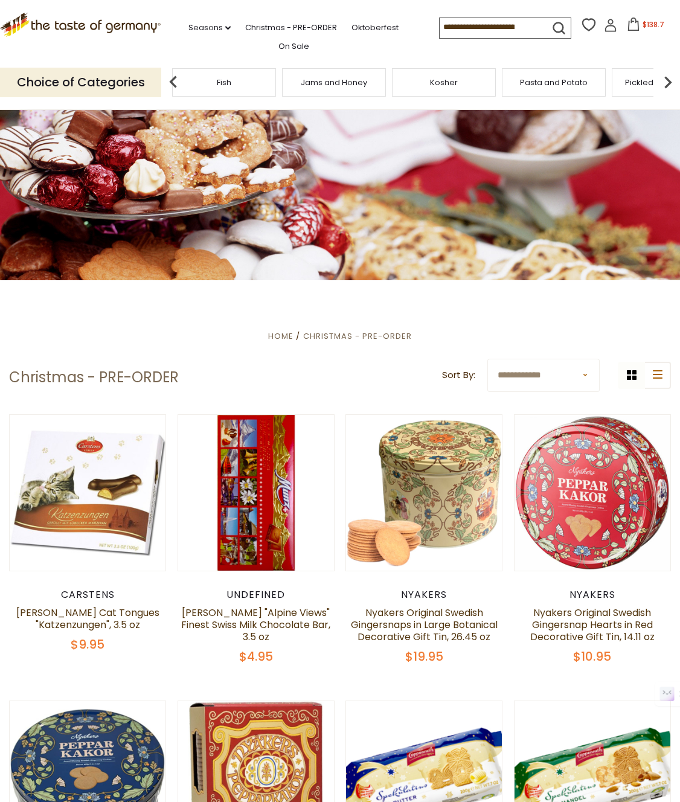
click at [666, 81] on img at bounding box center [668, 82] width 24 height 24
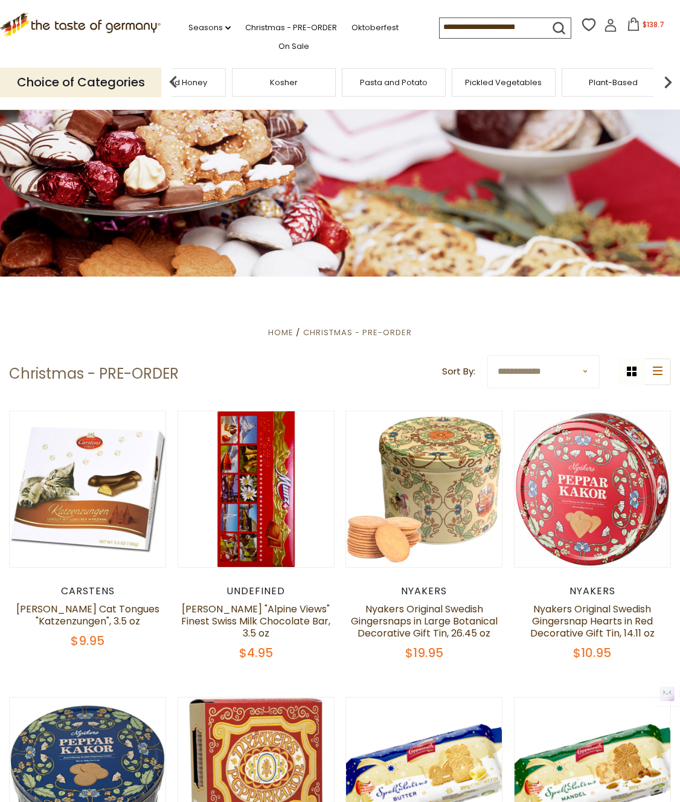
click at [666, 81] on img at bounding box center [668, 82] width 24 height 24
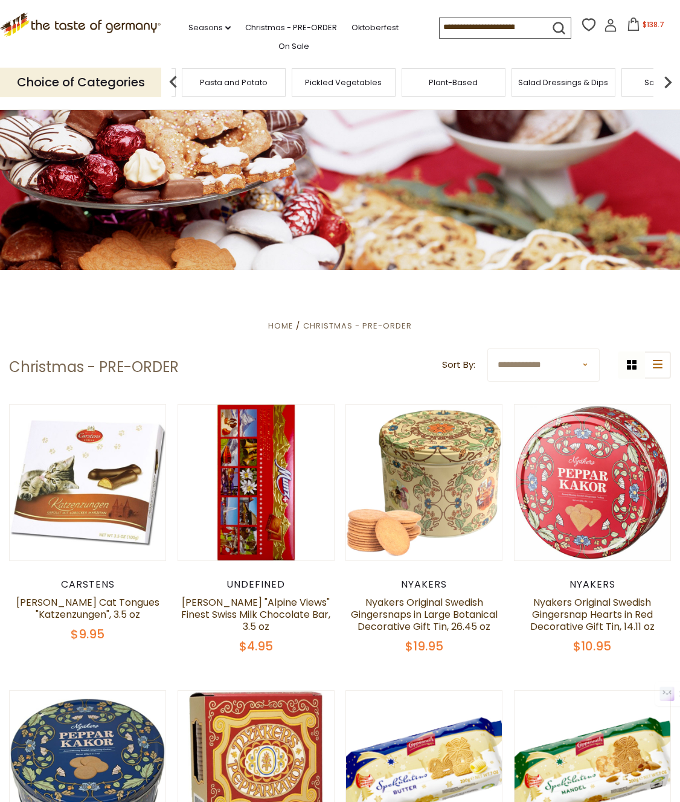
click at [666, 82] on img at bounding box center [668, 82] width 24 height 24
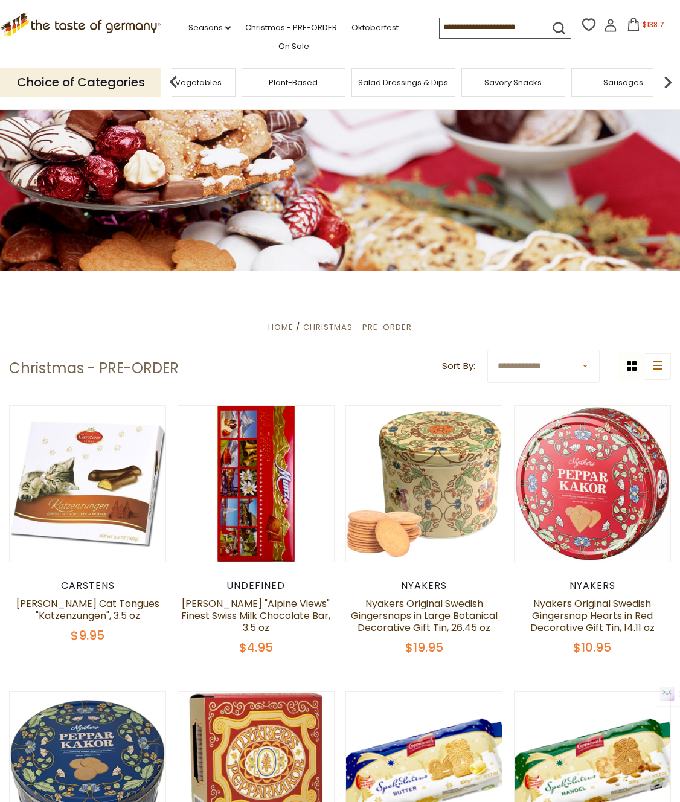
click at [666, 82] on img at bounding box center [668, 82] width 24 height 24
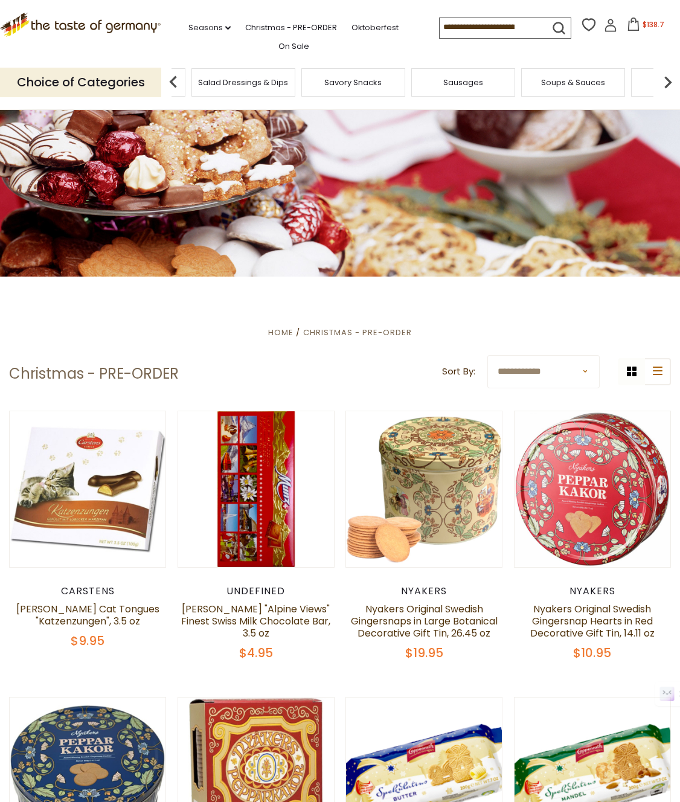
click at [666, 82] on img at bounding box center [668, 82] width 24 height 24
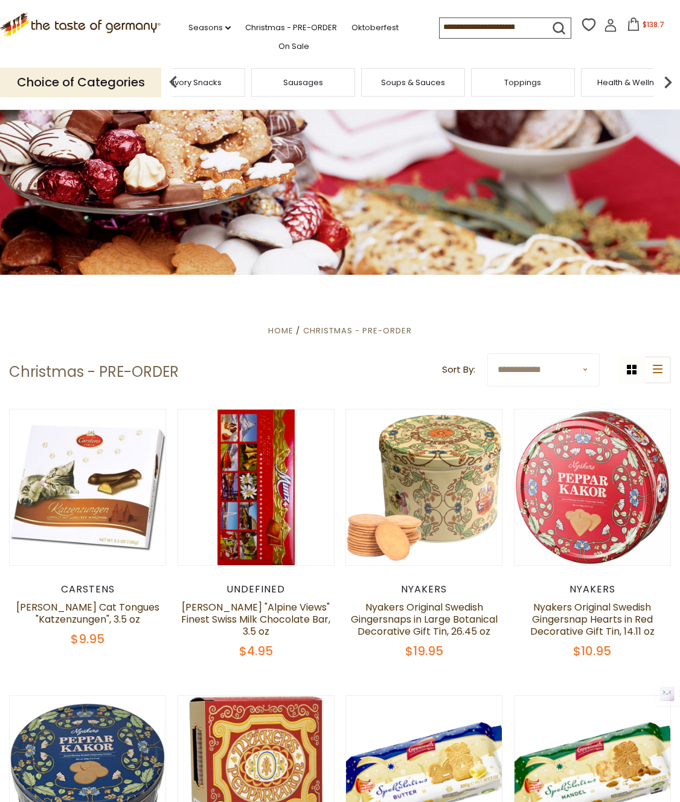
click at [666, 82] on img at bounding box center [668, 82] width 24 height 24
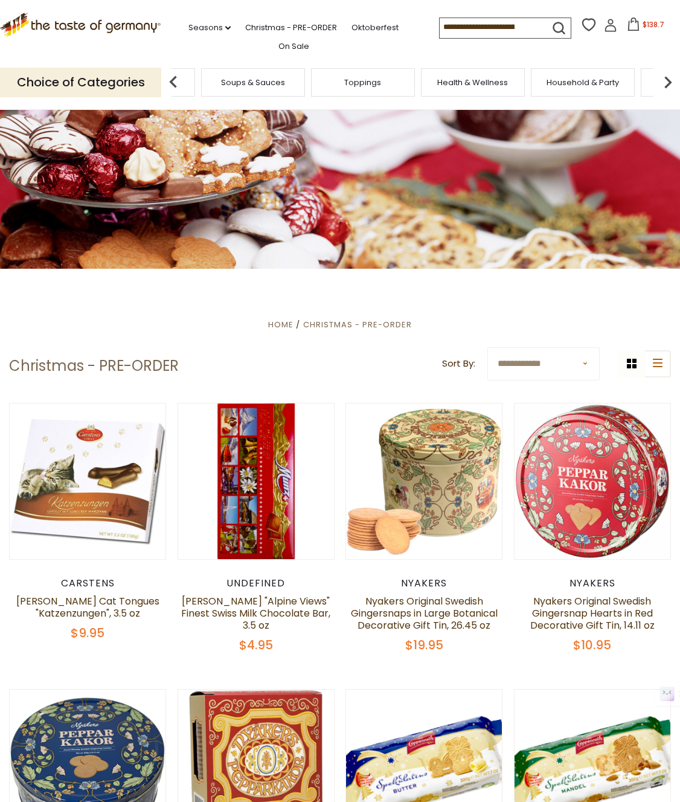
click at [666, 82] on img at bounding box center [668, 82] width 24 height 24
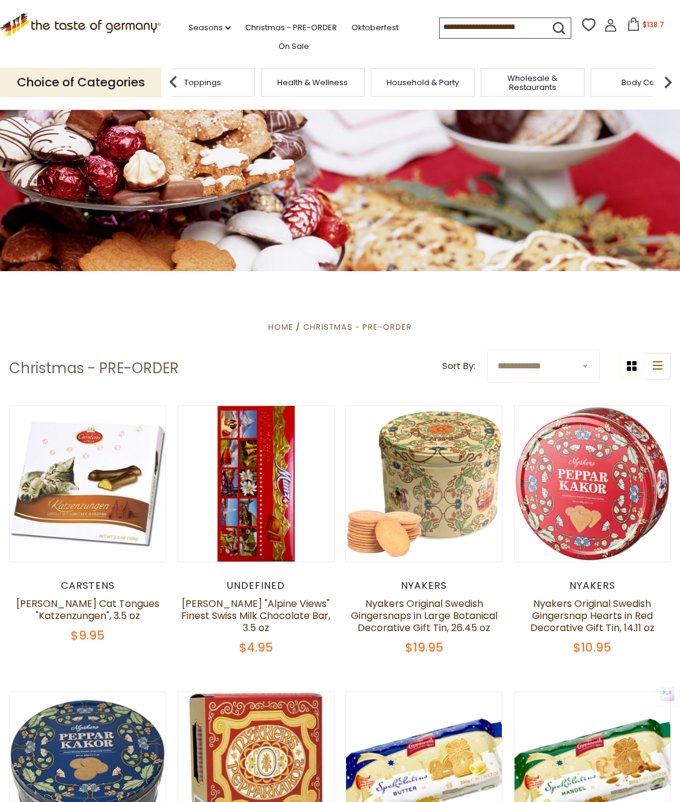
click at [666, 82] on img at bounding box center [668, 82] width 24 height 24
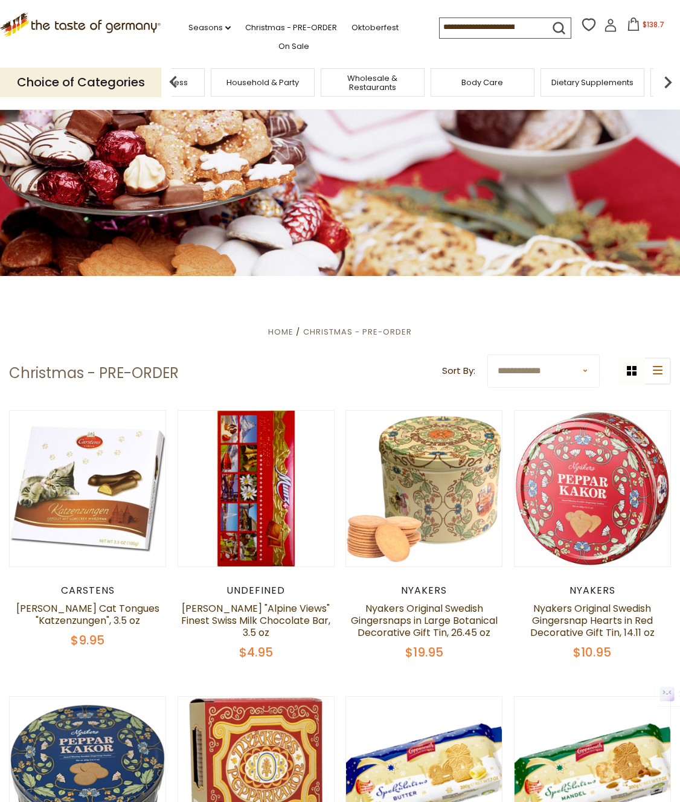
click at [666, 82] on img at bounding box center [668, 82] width 24 height 24
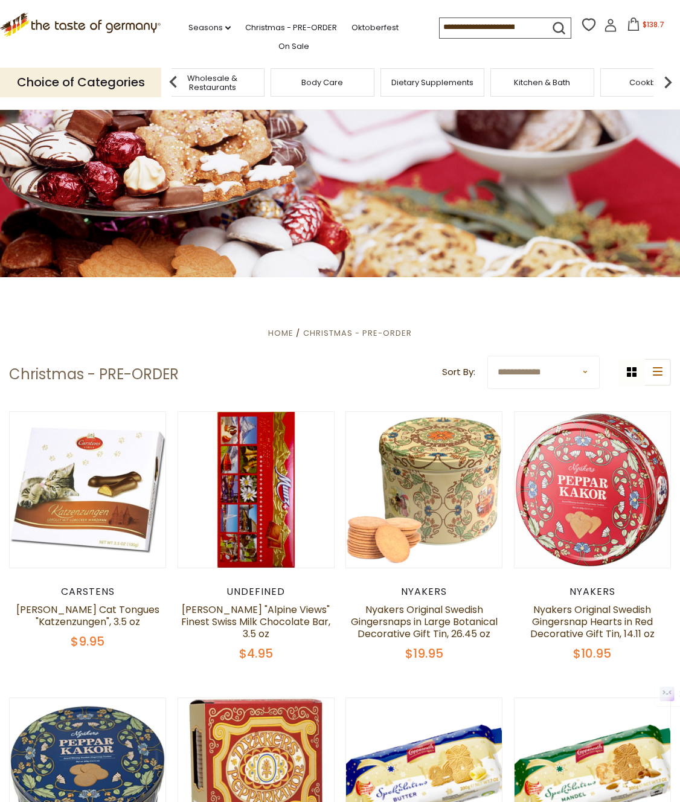
click at [666, 82] on img at bounding box center [668, 82] width 24 height 24
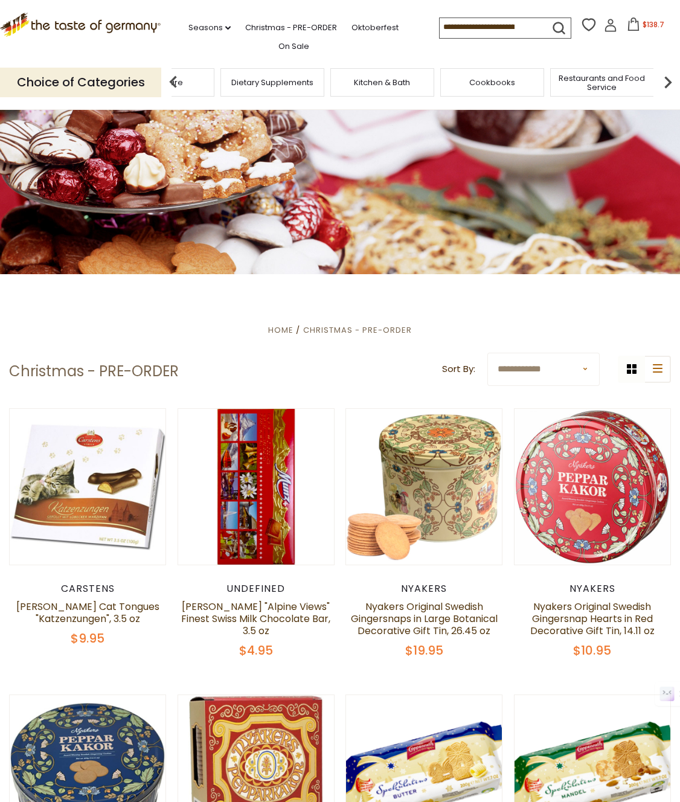
click at [666, 82] on img at bounding box center [668, 82] width 24 height 24
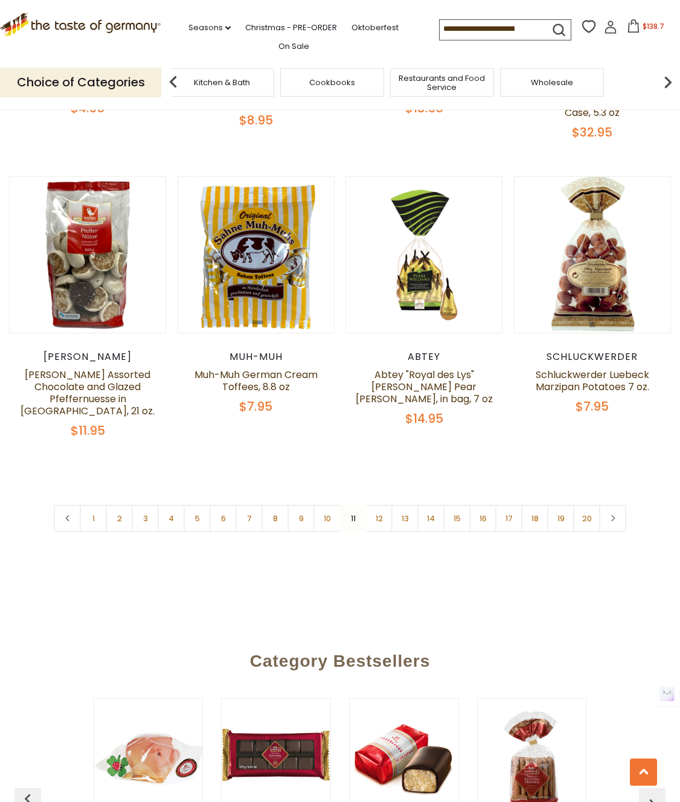
click at [387, 505] on link "12" at bounding box center [378, 518] width 27 height 27
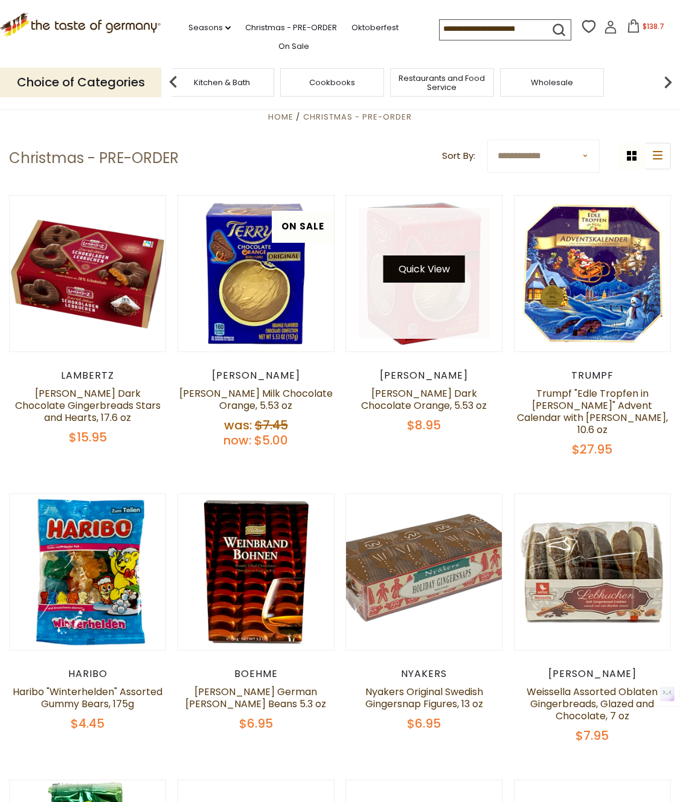
click at [422, 264] on button "Quick View" at bounding box center [424, 268] width 82 height 27
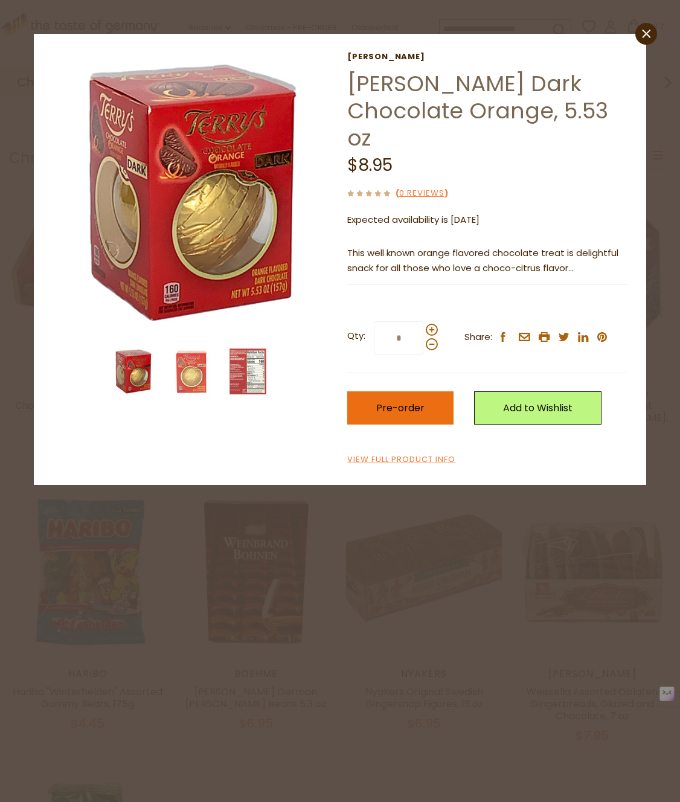
click at [401, 401] on span "Pre-order" at bounding box center [400, 408] width 48 height 14
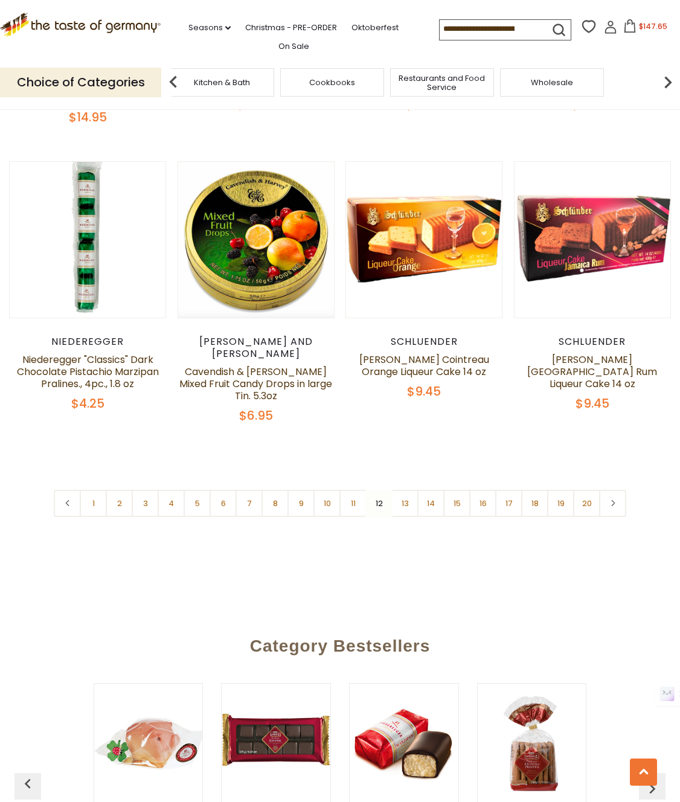
scroll to position [2589, 0]
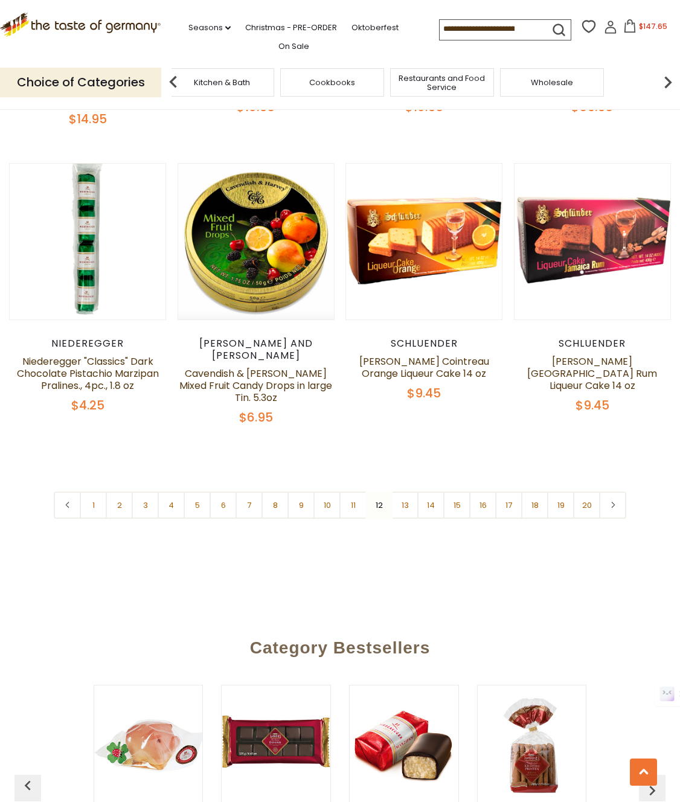
click at [410, 491] on link "13" at bounding box center [404, 504] width 27 height 27
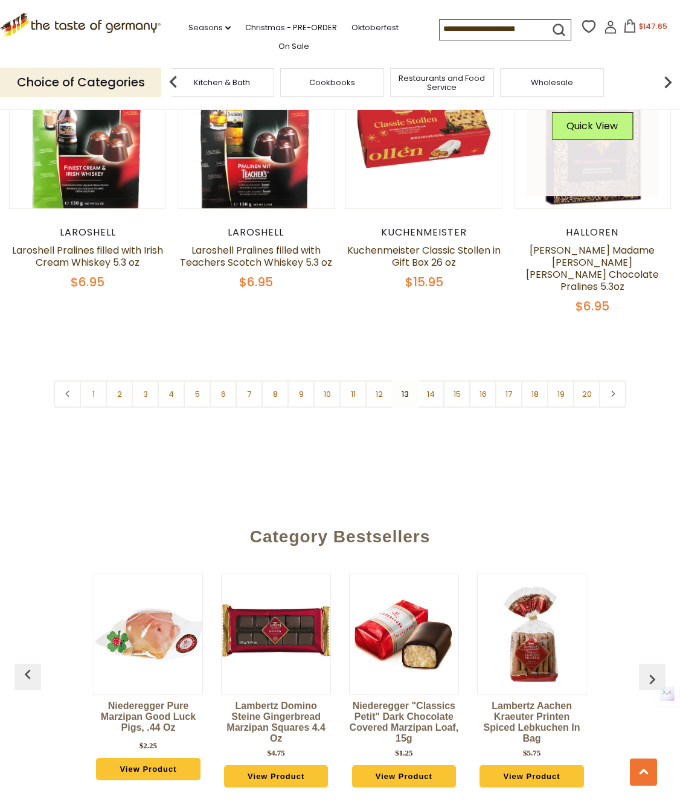
scroll to position [2695, 0]
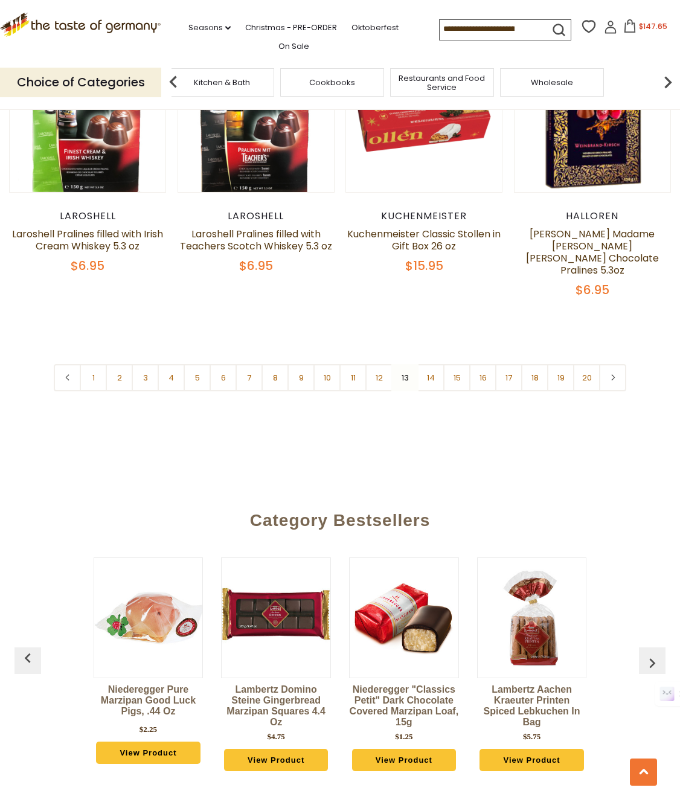
click at [586, 364] on link "20" at bounding box center [586, 377] width 27 height 27
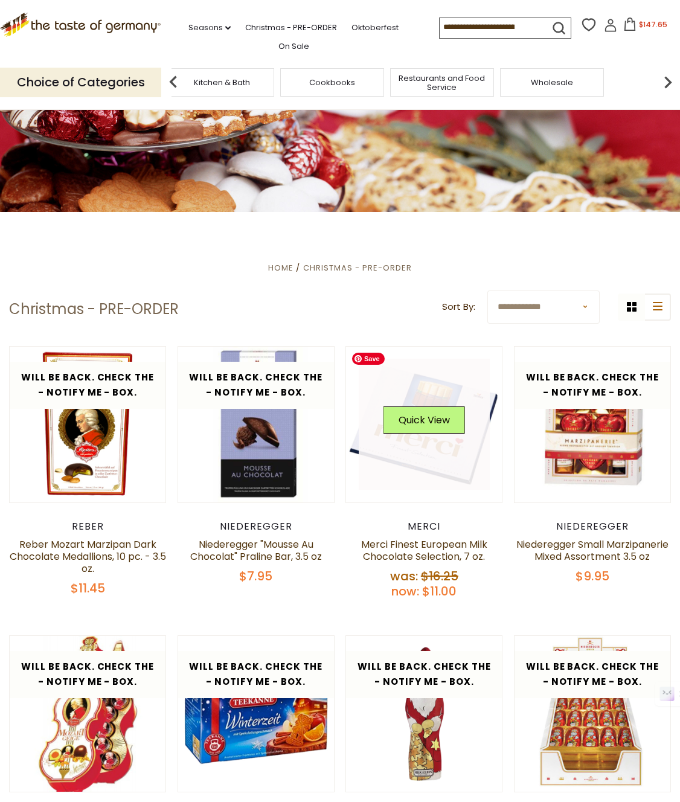
scroll to position [0, 0]
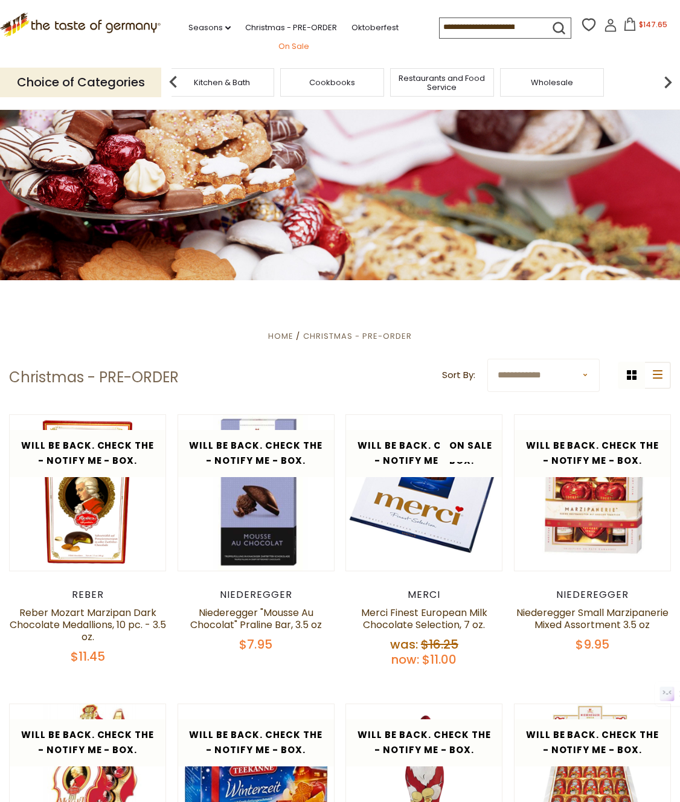
click at [288, 47] on link "On Sale" at bounding box center [293, 46] width 31 height 13
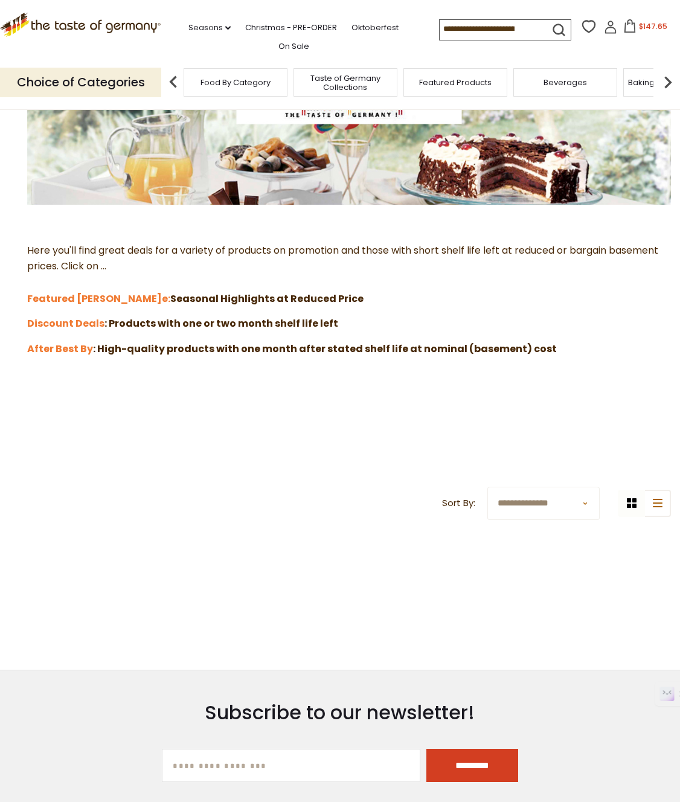
scroll to position [549, 0]
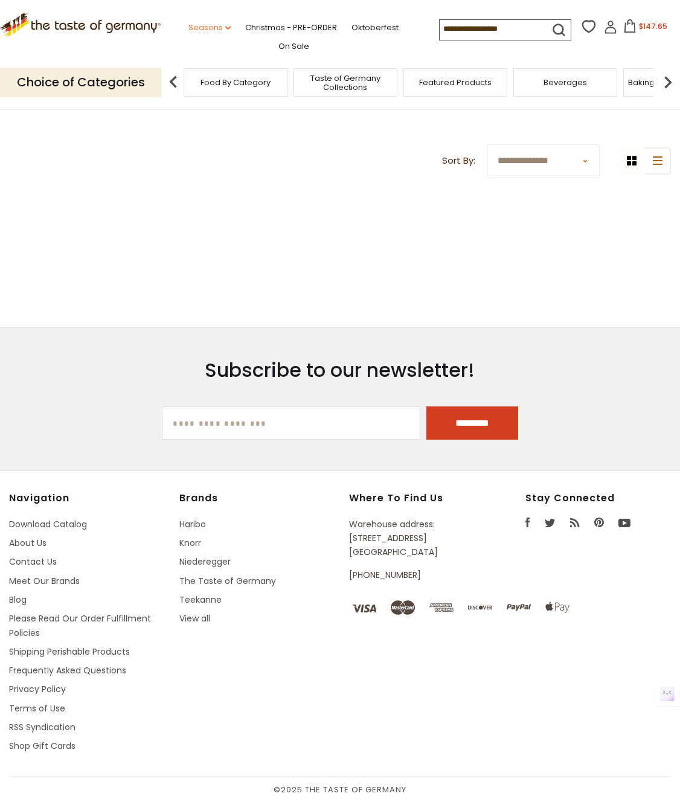
click at [220, 27] on link "Seasons dropdown_arrow" at bounding box center [209, 27] width 42 height 13
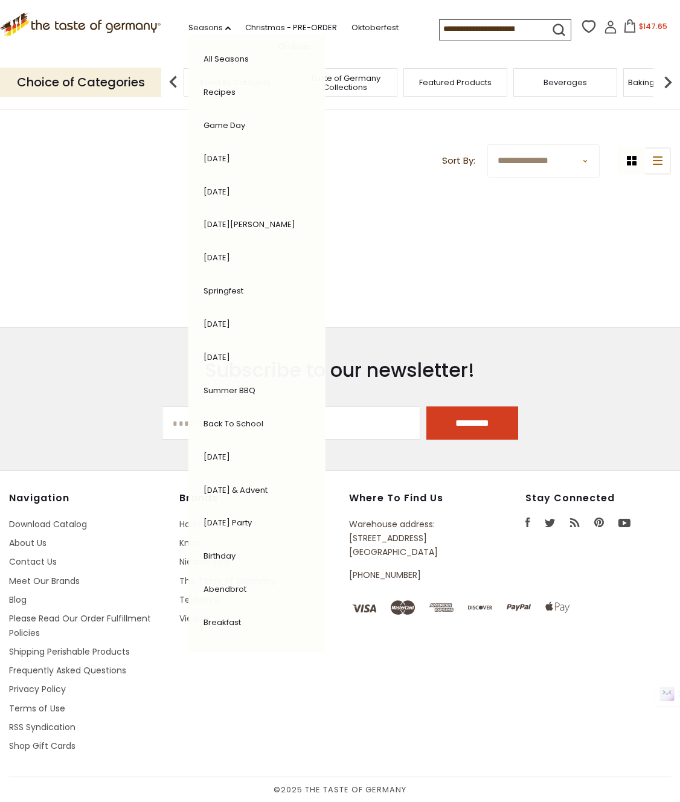
click at [253, 491] on link "[DATE] & Advent" at bounding box center [235, 489] width 64 height 11
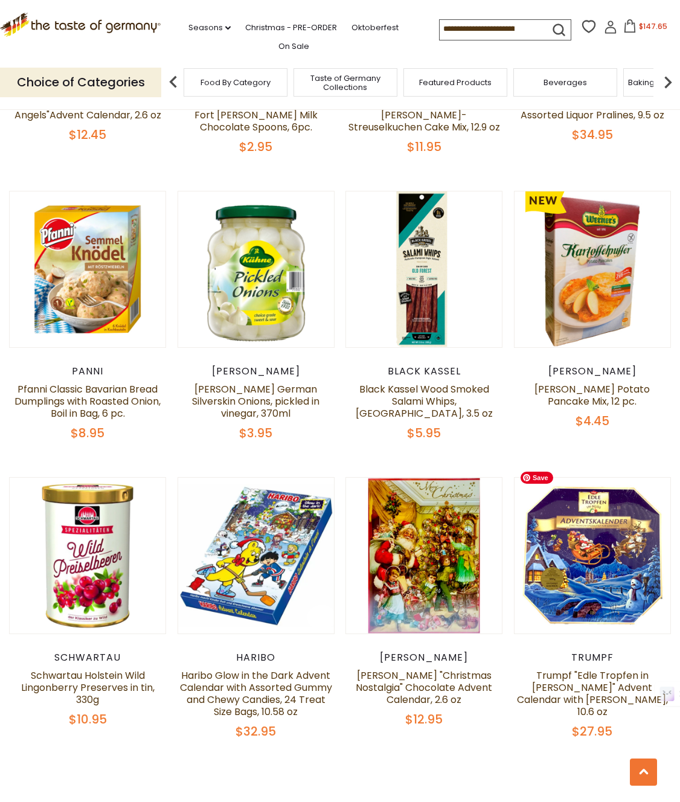
scroll to position [2335, 0]
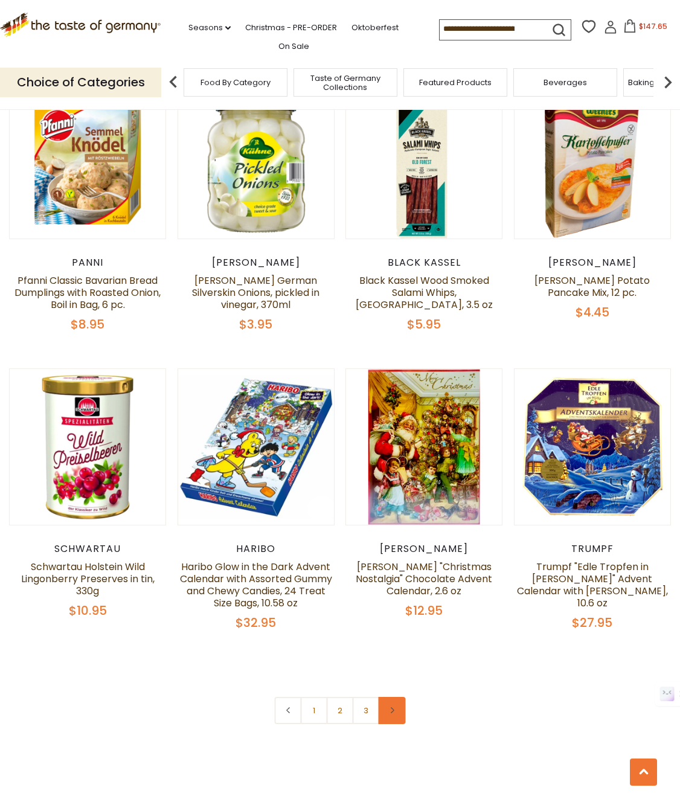
click at [392, 707] on icon at bounding box center [391, 710] width 7 height 6
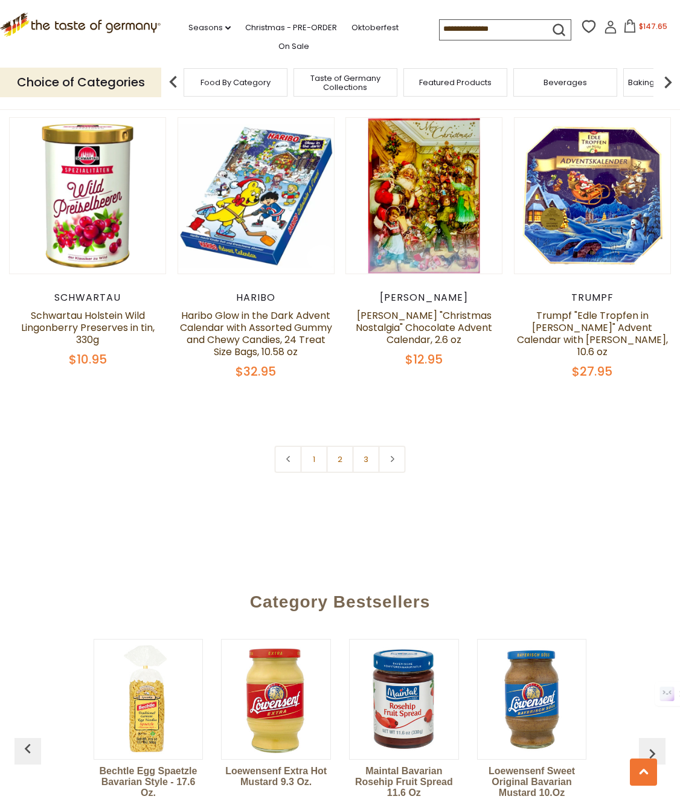
scroll to position [2589, 0]
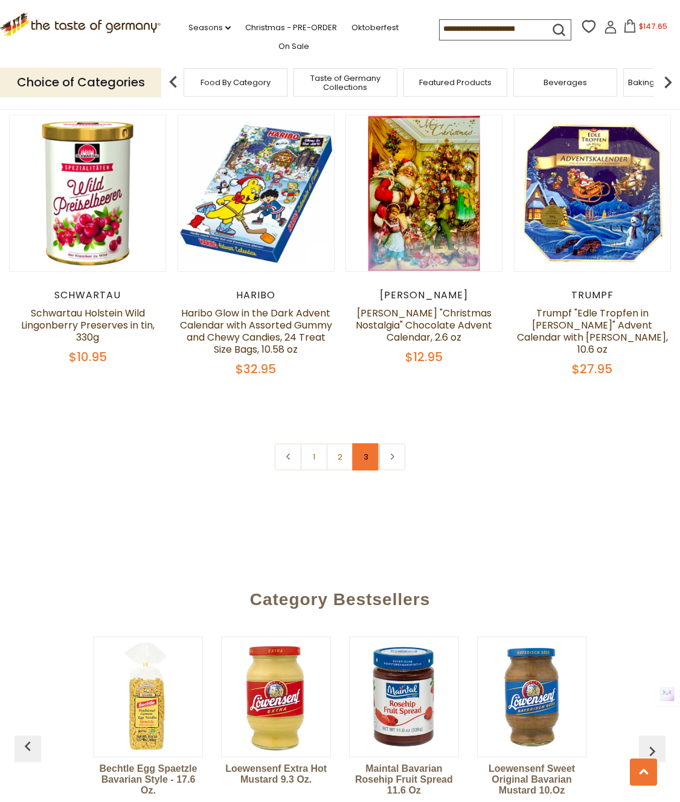
click at [363, 443] on link "3" at bounding box center [366, 456] width 27 height 27
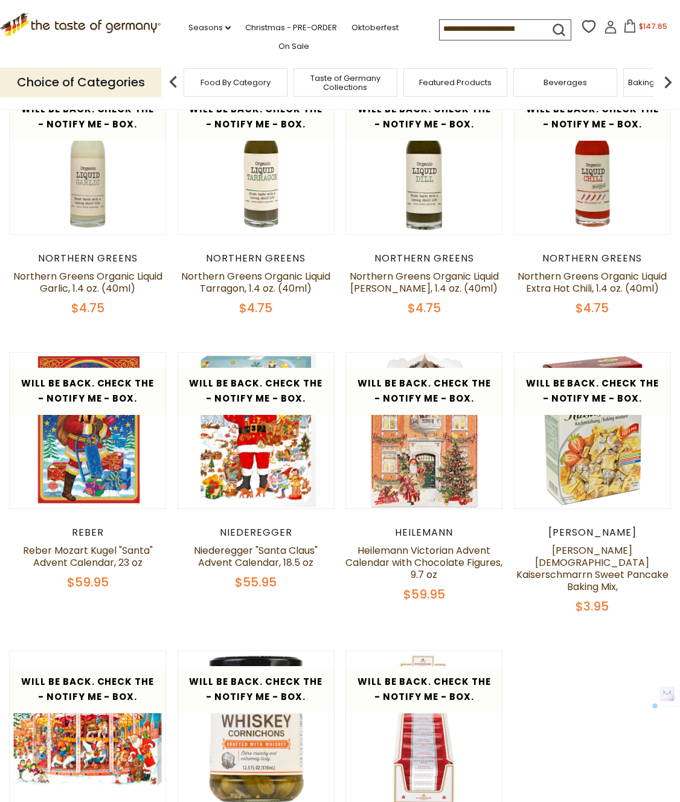
scroll to position [612, 0]
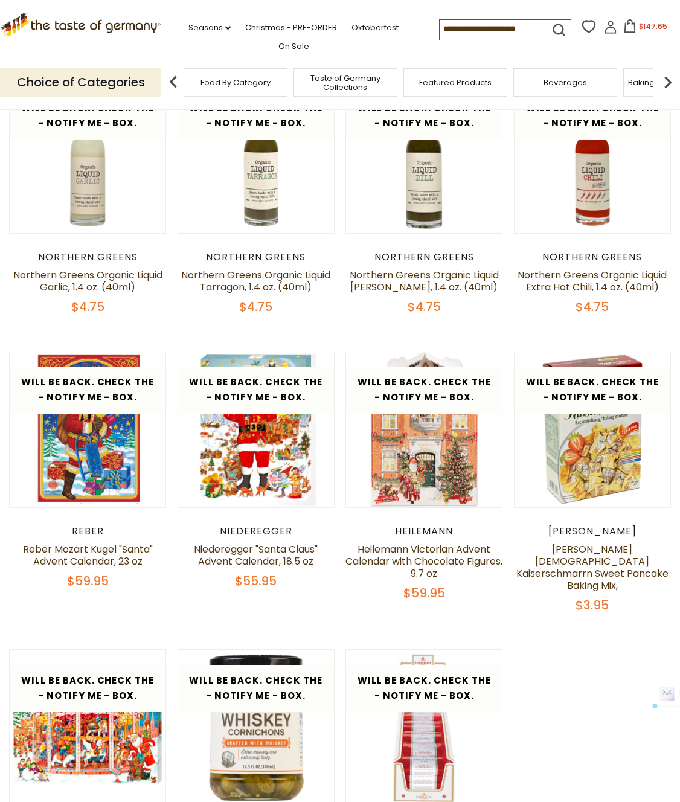
click at [626, 24] on icon at bounding box center [629, 25] width 13 height 13
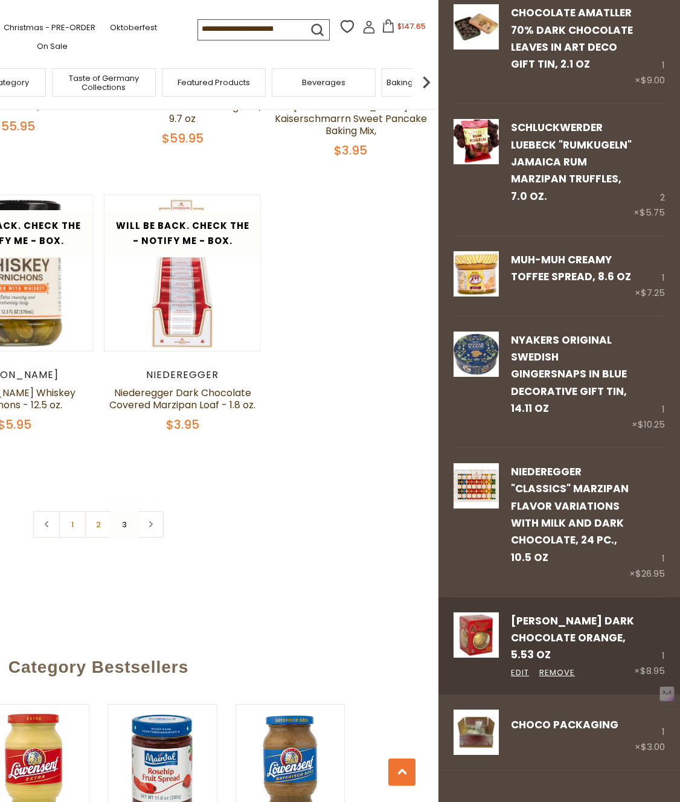
scroll to position [750, 0]
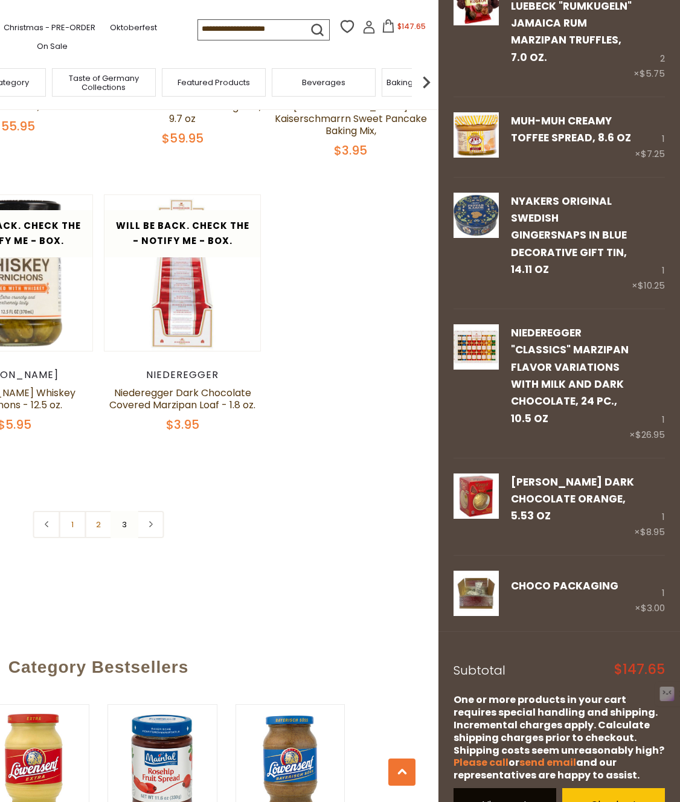
click at [523, 788] on link "View cart" at bounding box center [504, 804] width 103 height 33
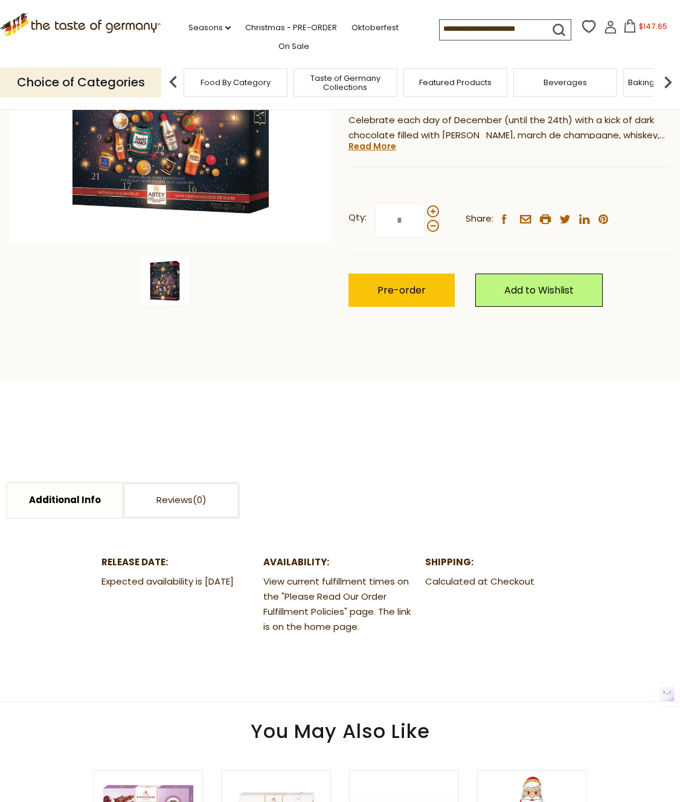
scroll to position [252, 0]
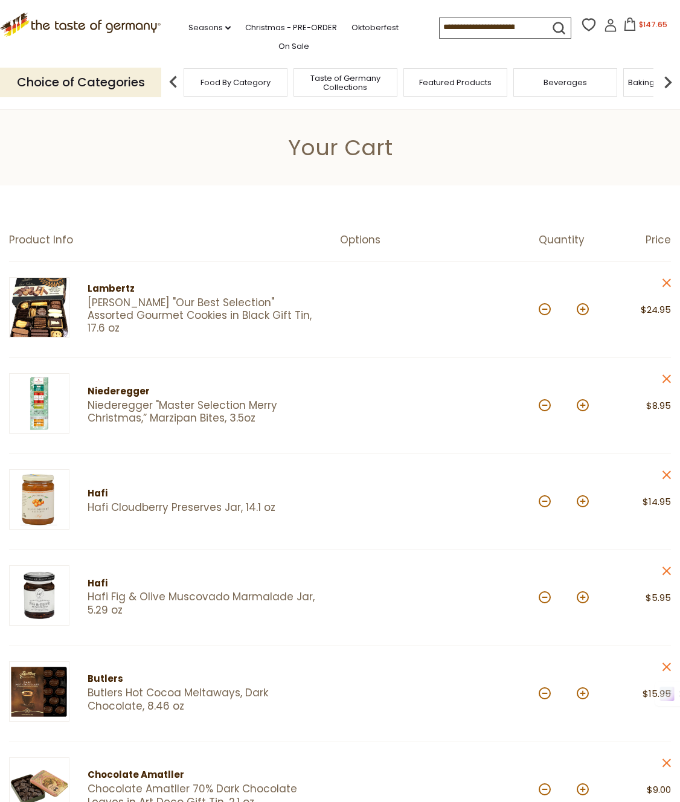
click at [335, 84] on span "Taste of Germany Collections" at bounding box center [345, 83] width 97 height 18
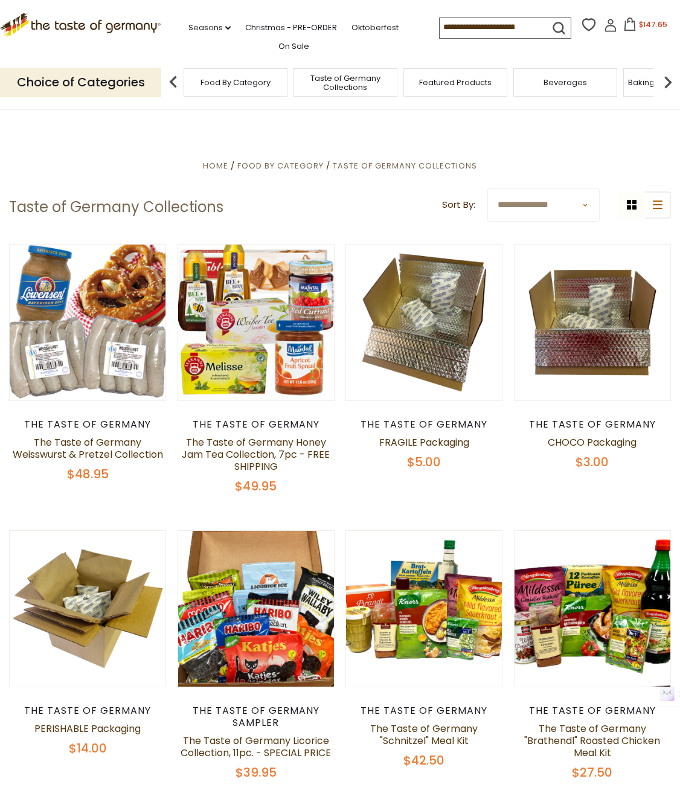
click at [555, 210] on select "**********" at bounding box center [543, 204] width 112 height 33
select select "*********"
click at [487, 188] on select "**********" at bounding box center [543, 204] width 112 height 33
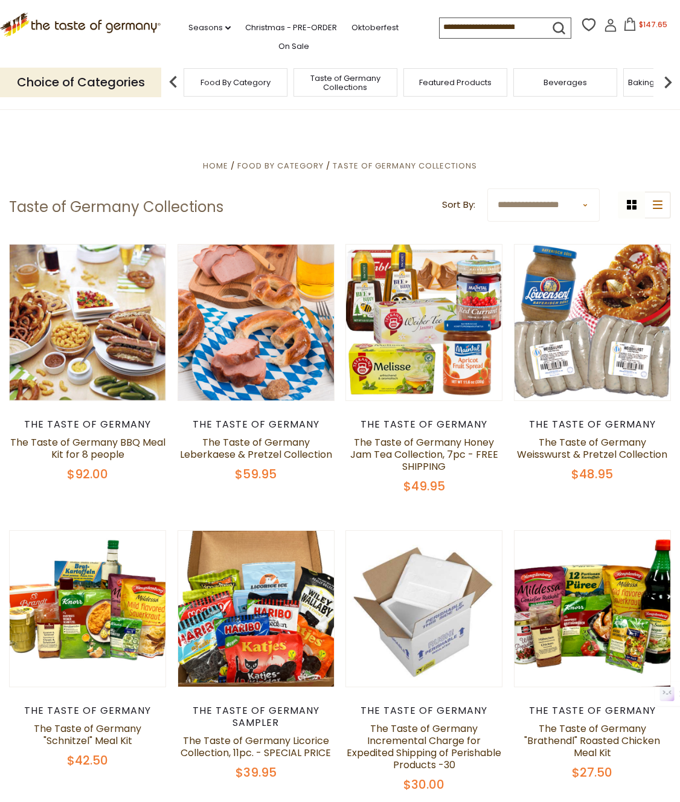
click at [558, 212] on select "**********" at bounding box center [543, 204] width 112 height 33
select select "********"
click at [487, 188] on select "**********" at bounding box center [543, 204] width 112 height 33
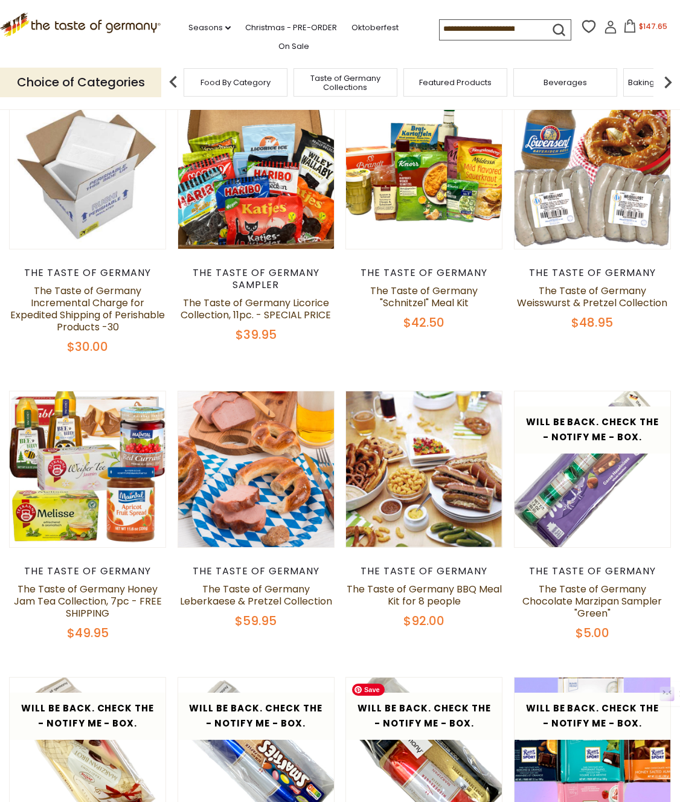
scroll to position [749, 0]
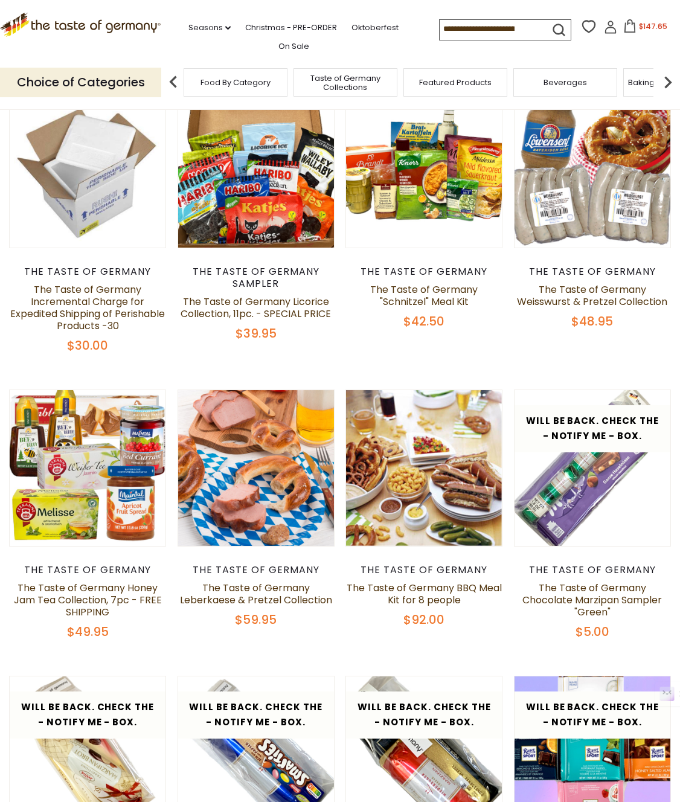
click at [527, 644] on div "Quick View The Taste of Germany CHOCO Packaging $3.00 Quick View The Taste of G…" at bounding box center [340, 795] width 662 height 2600
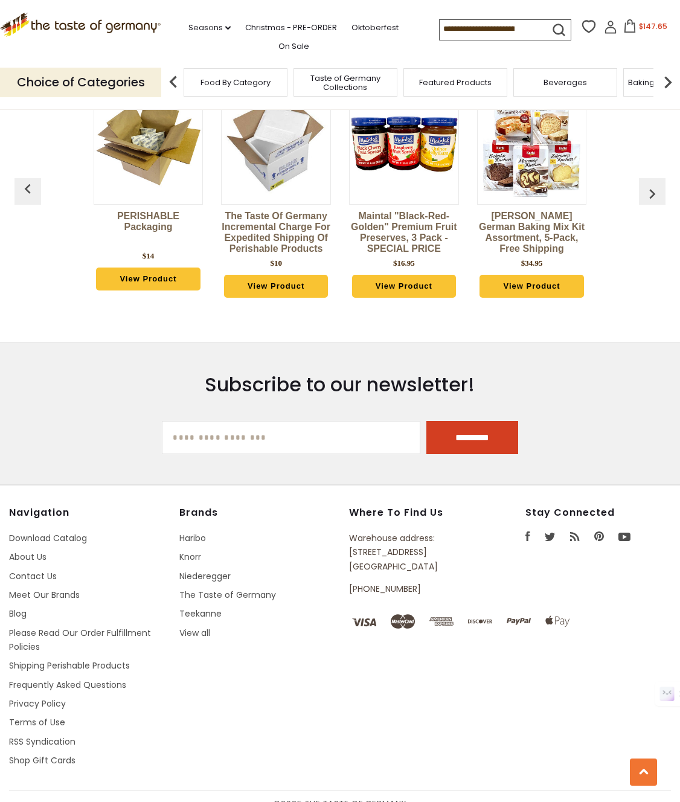
scroll to position [2888, 0]
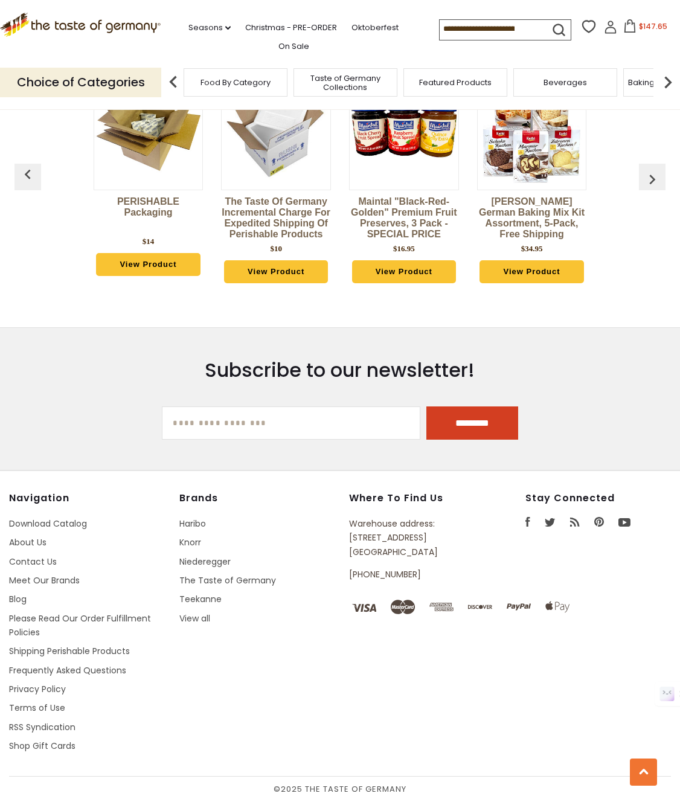
click at [611, 668] on div "Navigation Download Catalog About Us Contact Us Meet Our Brands Blog Please Rea…" at bounding box center [340, 634] width 662 height 284
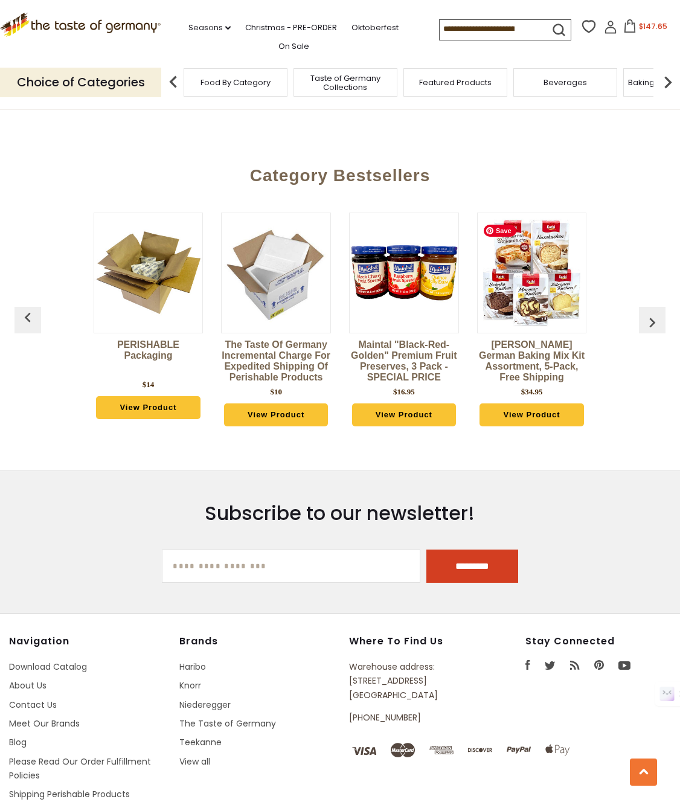
scroll to position [2746, 0]
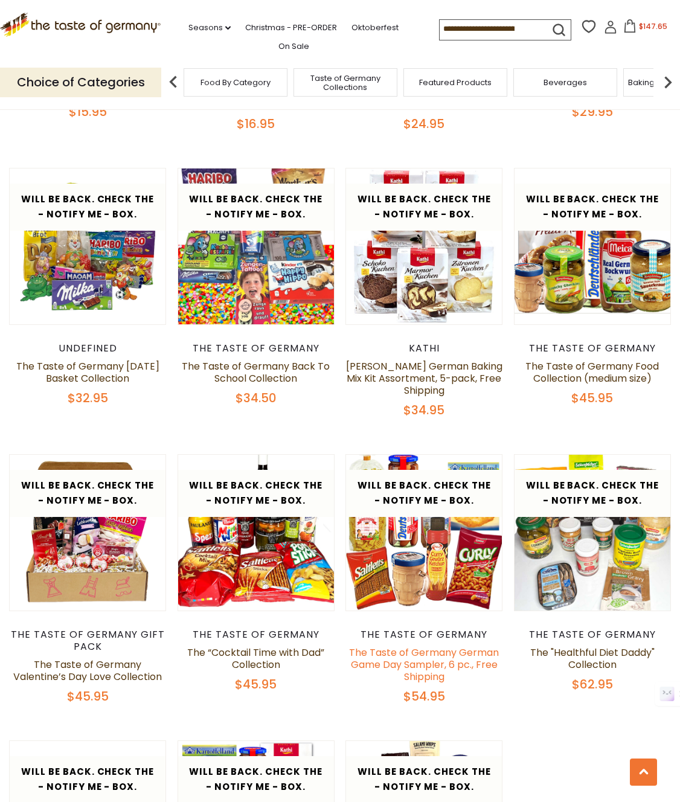
scroll to position [1837, 0]
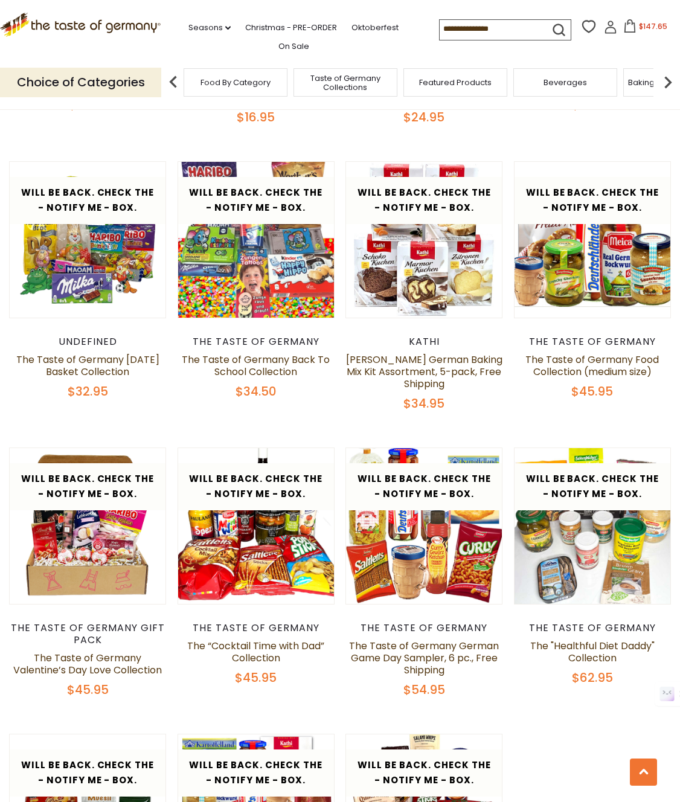
click at [631, 26] on icon at bounding box center [629, 25] width 13 height 13
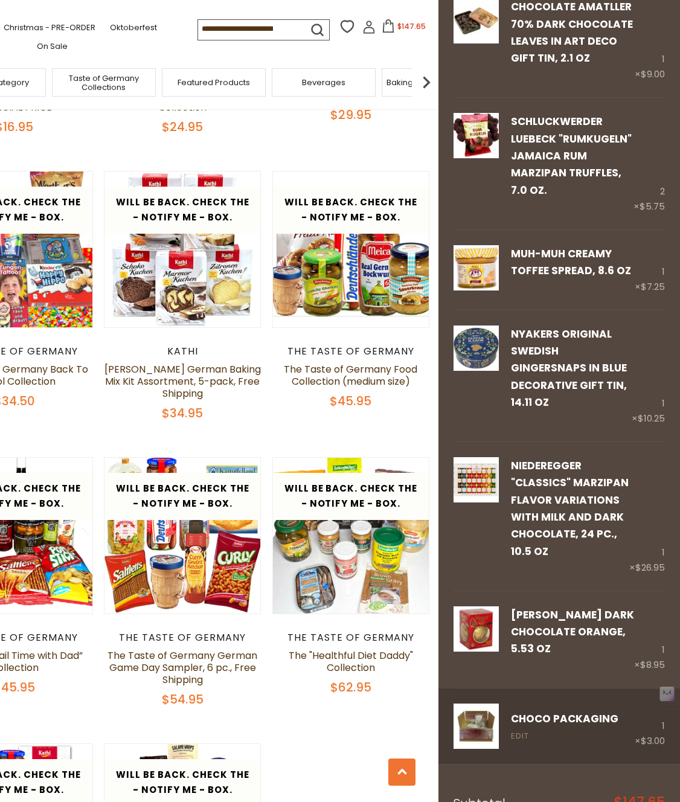
scroll to position [750, 0]
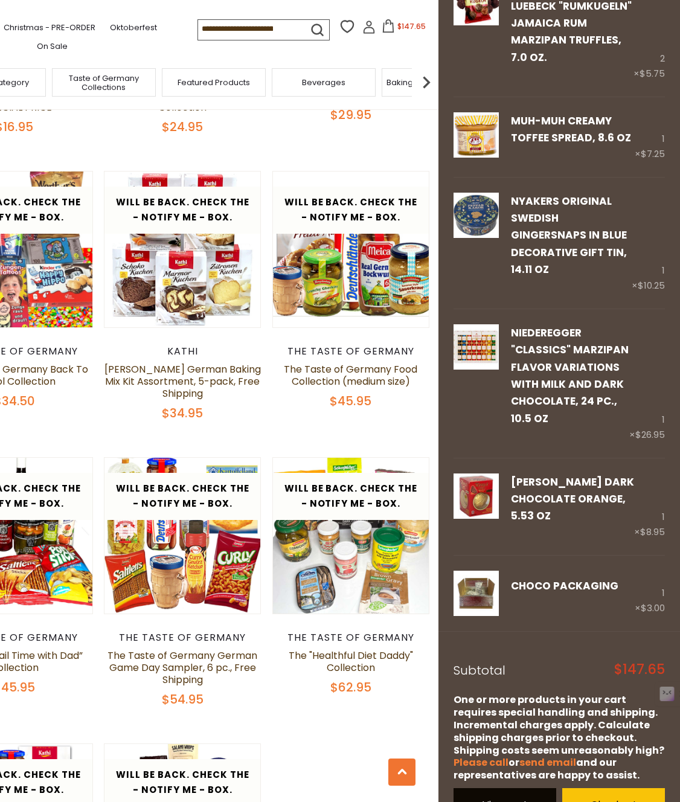
click at [478, 788] on link "View cart" at bounding box center [504, 804] width 103 height 33
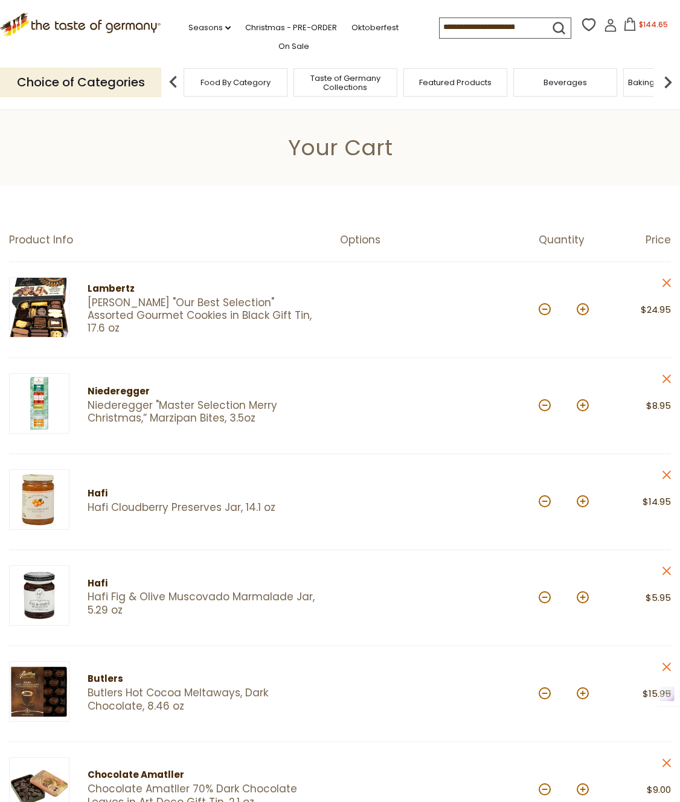
click at [669, 85] on img at bounding box center [668, 82] width 24 height 24
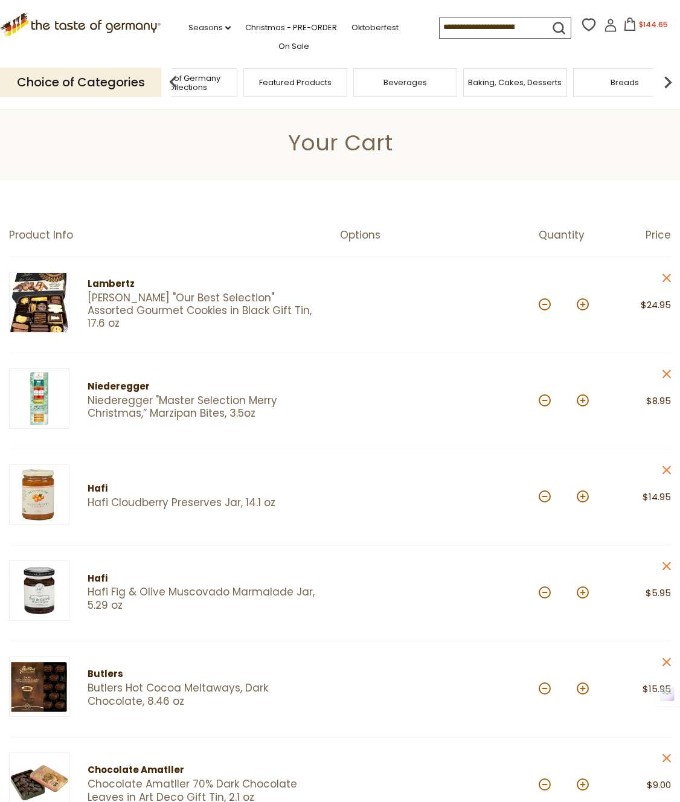
click at [669, 85] on img at bounding box center [668, 82] width 24 height 24
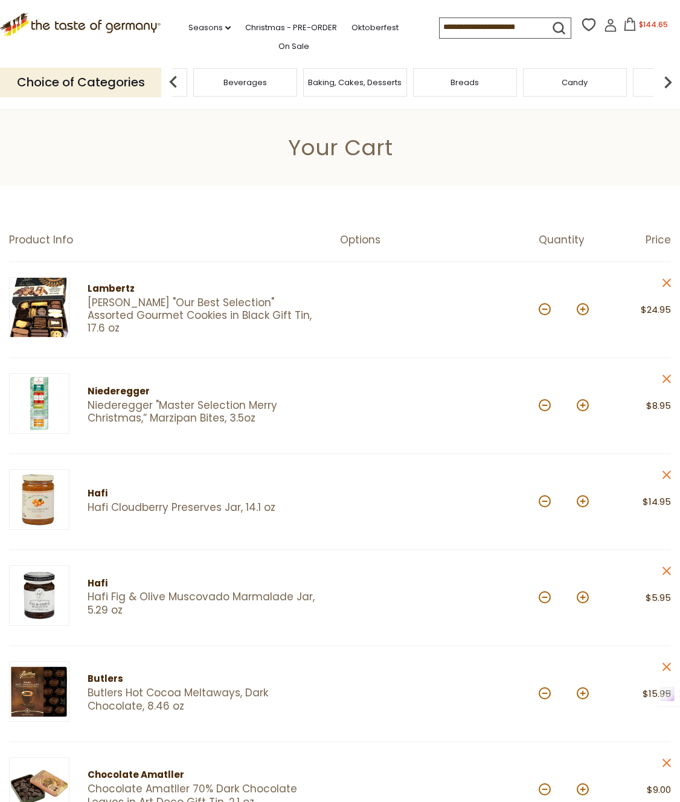
scroll to position [5, 0]
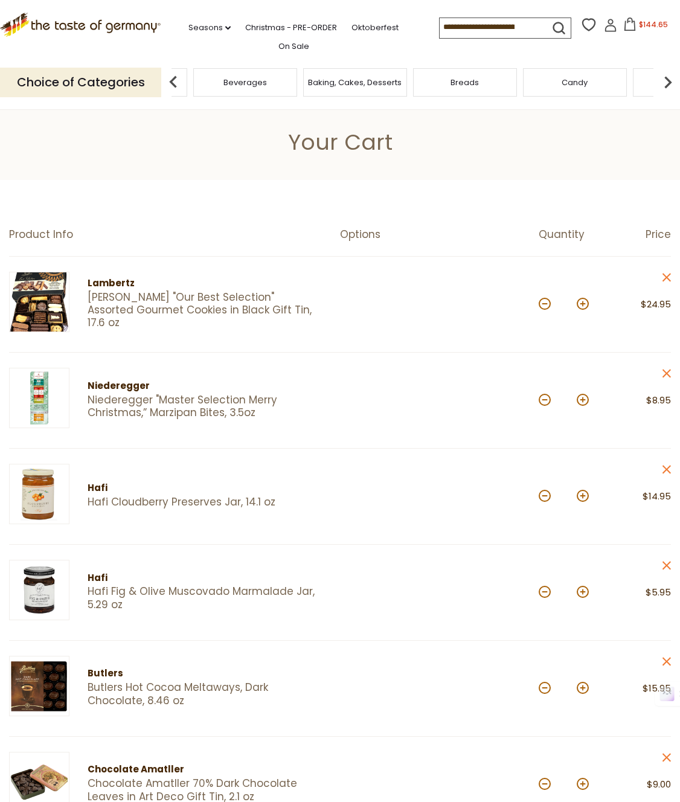
click at [669, 85] on img at bounding box center [668, 82] width 24 height 24
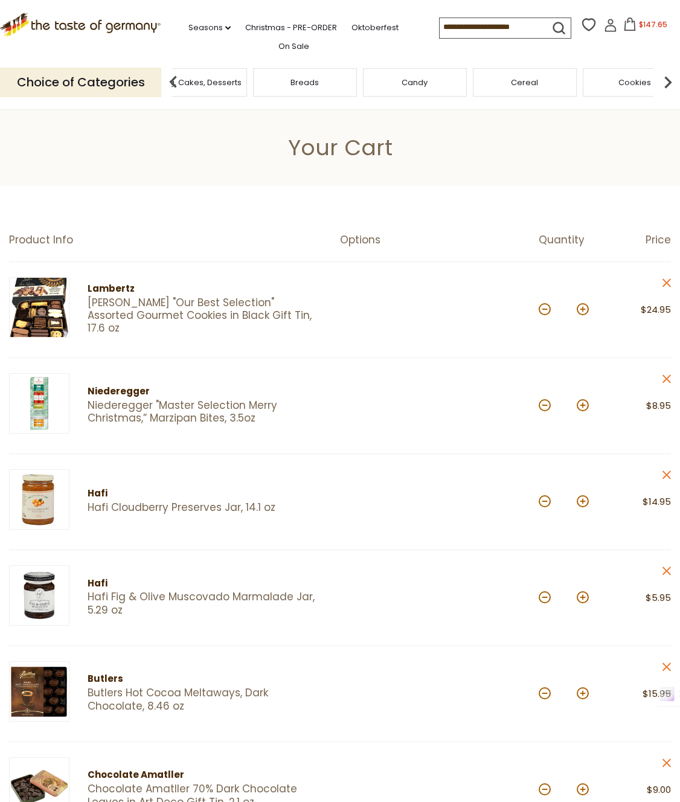
scroll to position [5, 0]
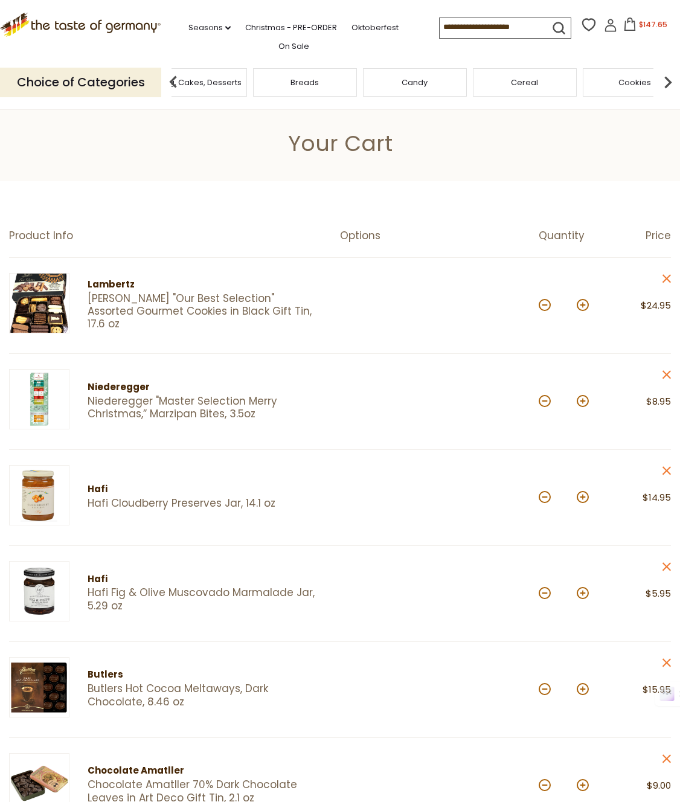
click at [667, 86] on img at bounding box center [668, 82] width 24 height 24
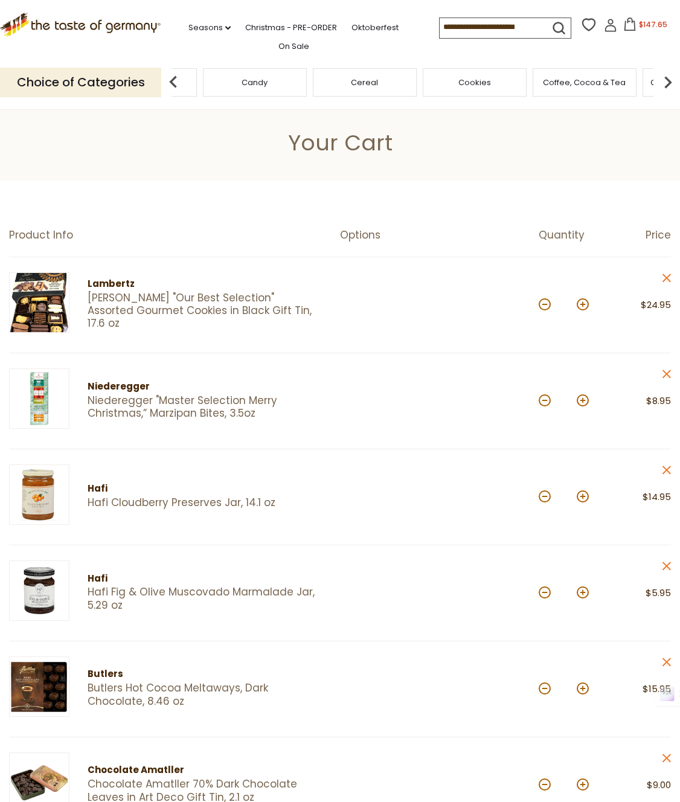
scroll to position [0, 0]
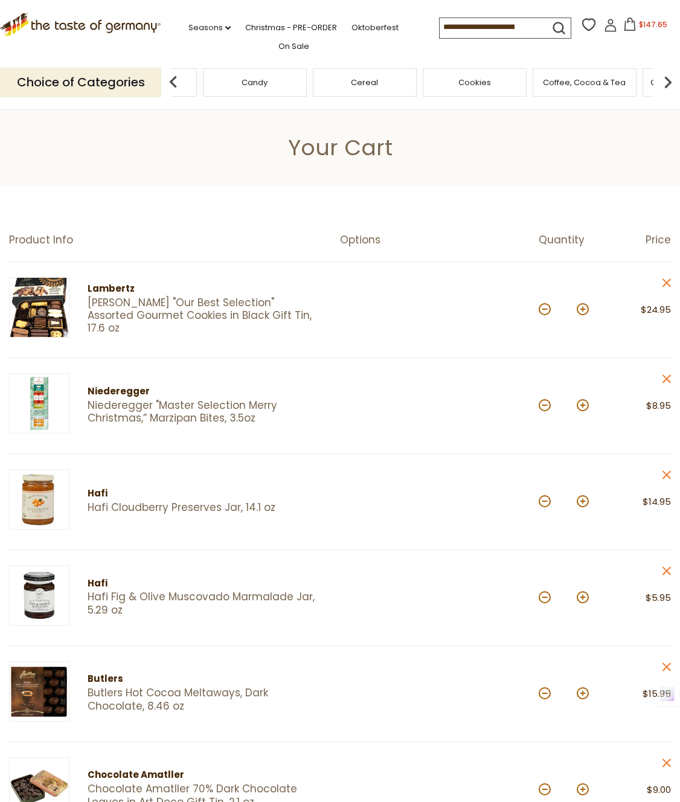
click at [556, 85] on span "Coffee, Cocoa & Tea" at bounding box center [584, 82] width 83 height 9
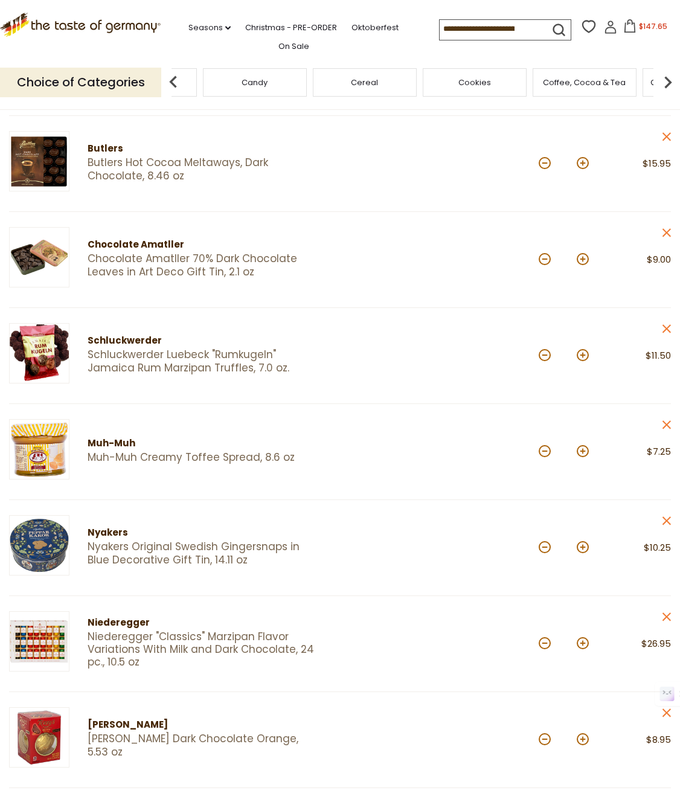
scroll to position [531, 0]
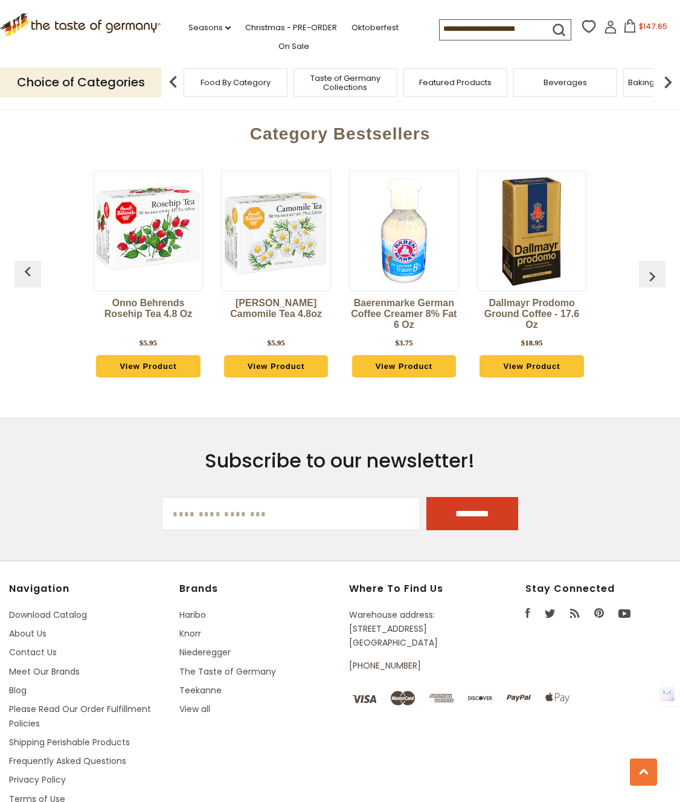
scroll to position [3007, 0]
